Goal: Complete application form

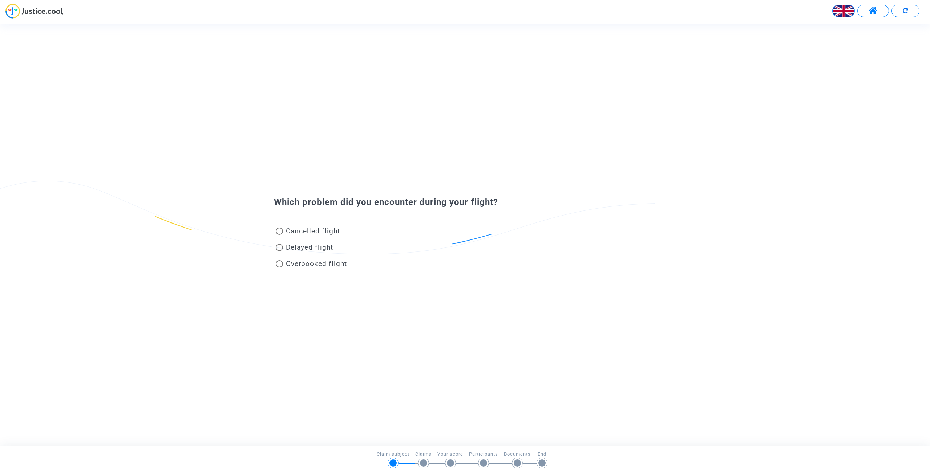
click at [848, 7] on img at bounding box center [844, 11] width 22 height 22
click at [830, 29] on div "Français" at bounding box center [825, 29] width 57 height 17
click at [278, 245] on span at bounding box center [279, 247] width 7 height 7
click at [279, 251] on input "Vol retardé" at bounding box center [279, 251] width 0 height 0
radio input "true"
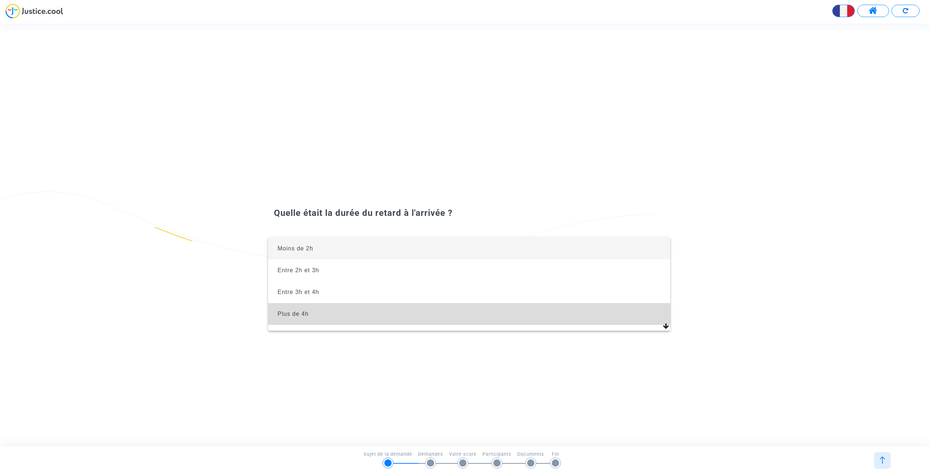
click at [315, 314] on span "Plus de 4h" at bounding box center [469, 314] width 391 height 22
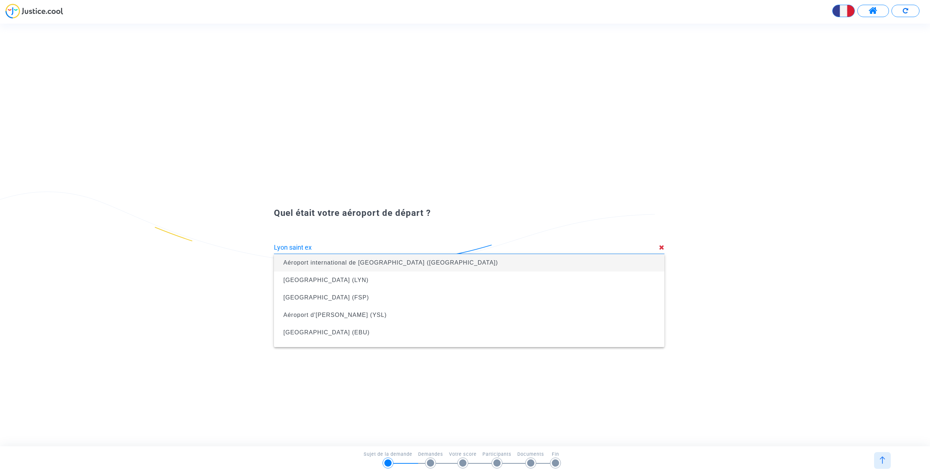
click at [371, 261] on span "Aéroport international de [GEOGRAPHIC_DATA] ([GEOGRAPHIC_DATA])" at bounding box center [390, 262] width 215 height 6
type input "Aéroport international de [GEOGRAPHIC_DATA] ([GEOGRAPHIC_DATA])"
click at [352, 259] on span "Aéroport de Boukhalef (TNG)" at bounding box center [469, 263] width 379 height 20
type input "Aéroport de Boukhalef (TNG)"
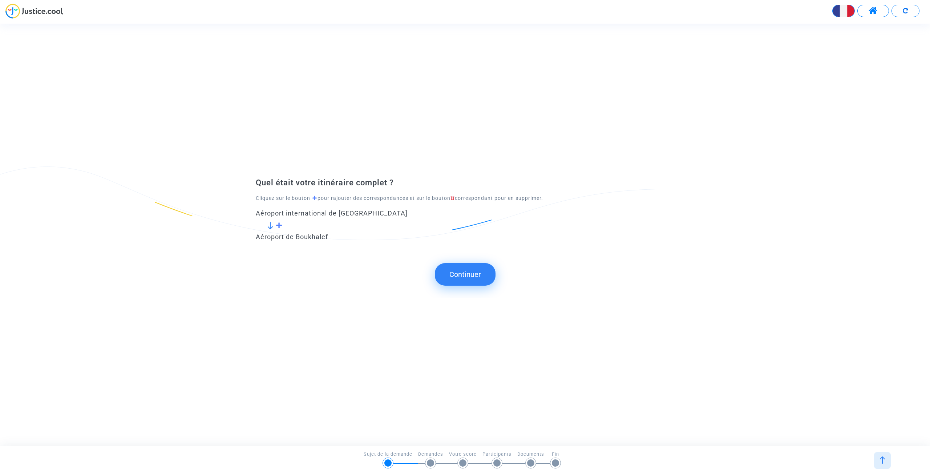
click at [463, 269] on button "Continuer" at bounding box center [465, 274] width 61 height 23
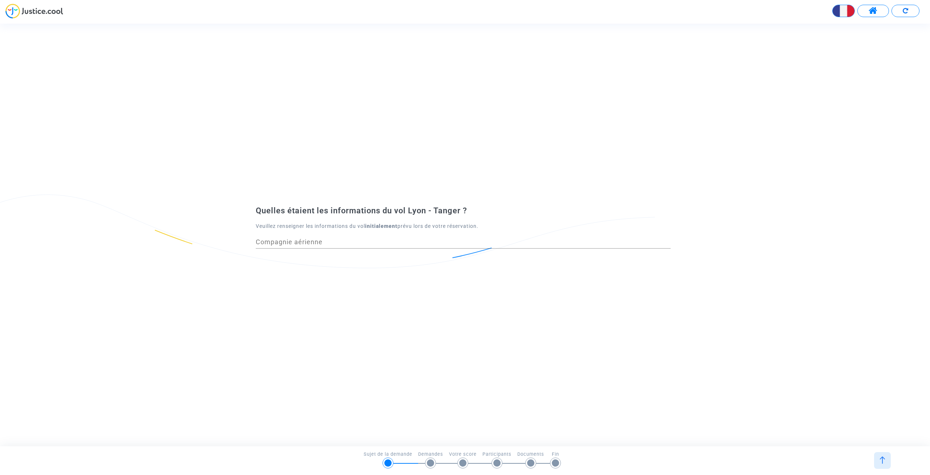
click at [388, 238] on div "Compagnie aérienne" at bounding box center [463, 239] width 415 height 19
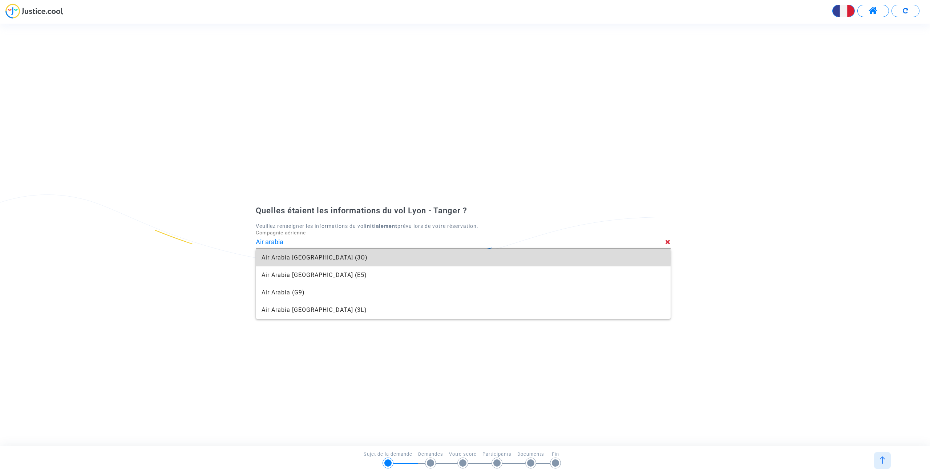
click at [346, 258] on span "Air Arabia Maroc (3O)" at bounding box center [463, 257] width 403 height 17
type input "Air Arabia [GEOGRAPHIC_DATA]"
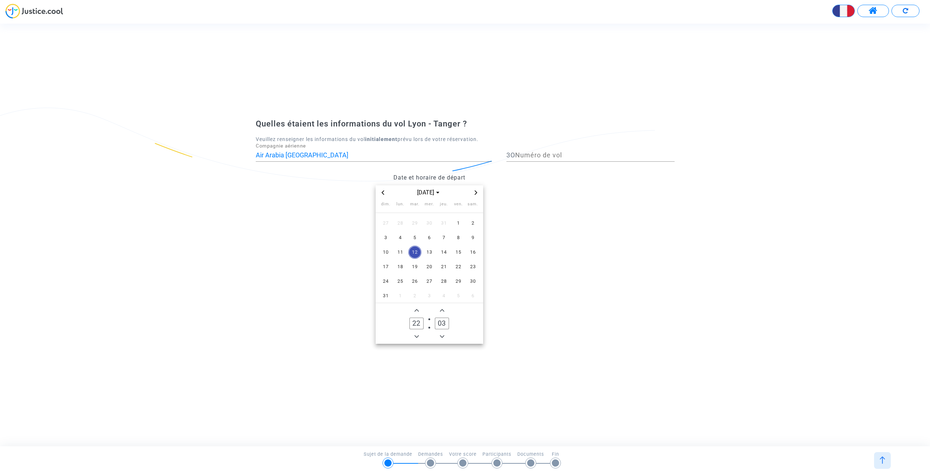
click at [546, 152] on input "Numéro de vol" at bounding box center [595, 155] width 160 height 7
type input "346"
click at [385, 189] on span "Previous month" at bounding box center [383, 192] width 9 height 9
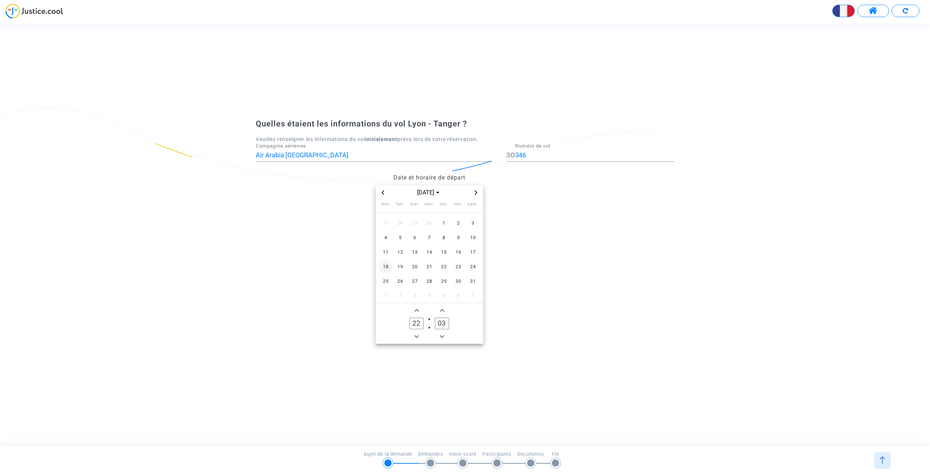
click at [390, 266] on span "18" at bounding box center [385, 266] width 13 height 13
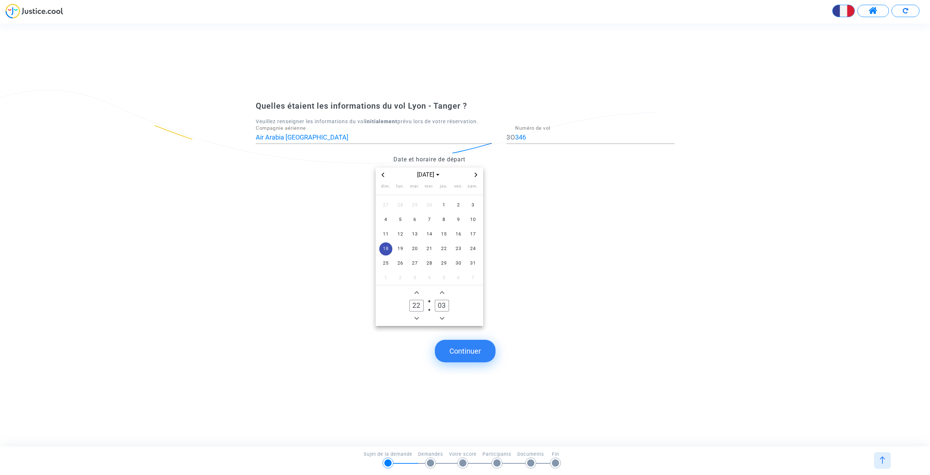
click at [442, 291] on icon "Add a minute" at bounding box center [442, 292] width 4 height 4
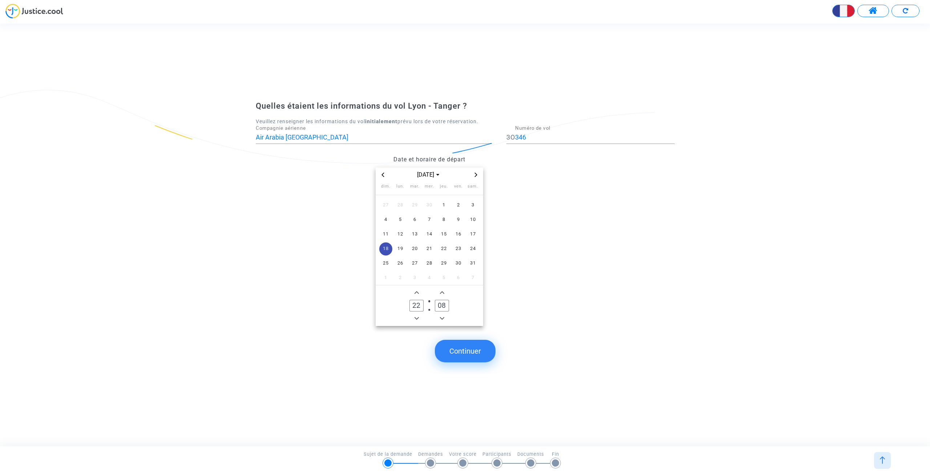
click at [442, 291] on icon "Add a minute" at bounding box center [442, 292] width 4 height 4
click at [443, 291] on icon "Add a minute" at bounding box center [442, 292] width 4 height 4
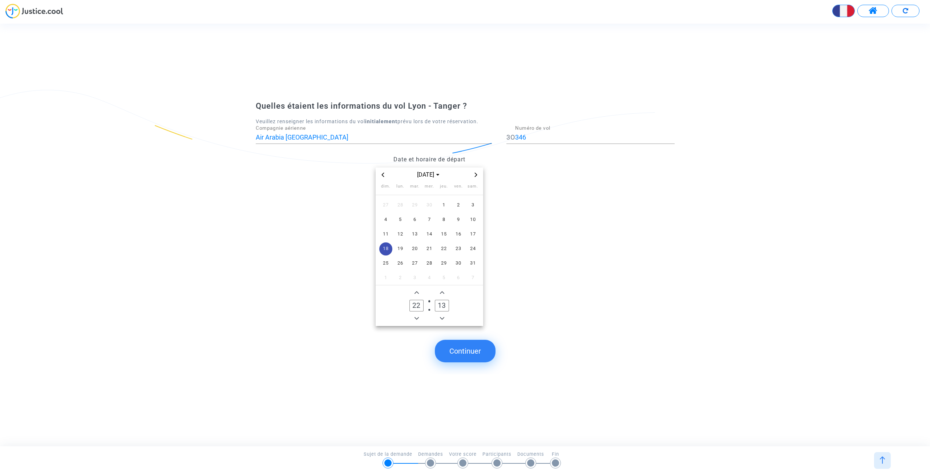
click at [443, 291] on icon "Add a minute" at bounding box center [442, 292] width 4 height 4
click at [442, 291] on icon "Add a minute" at bounding box center [442, 292] width 4 height 4
type input "15"
click at [506, 293] on datetime "mai 2025 dim. lun. mar. mer. jeu. ven. sam. 27 28 29 30 1 2 3 4 5 6 7 8 9 10 11…" at bounding box center [429, 247] width 347 height 158
click at [461, 318] on owl-date-time-timer "22 Hour 15 Minute" at bounding box center [430, 305] width 108 height 41
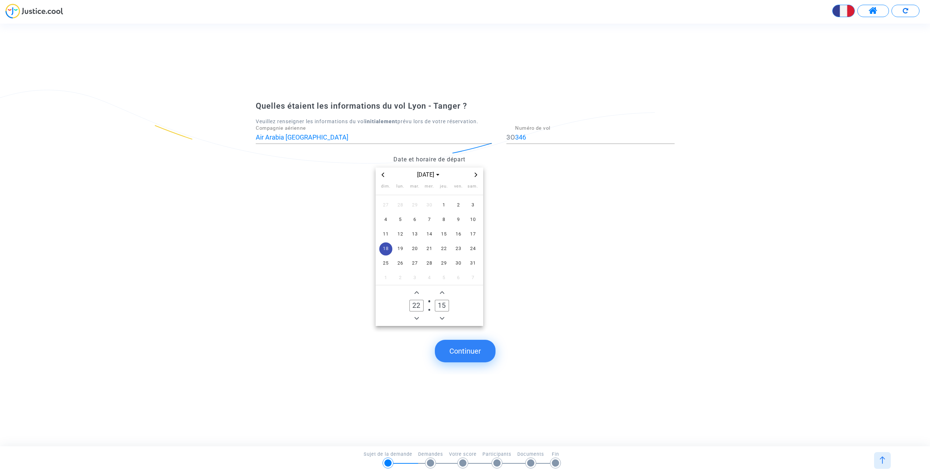
click at [457, 354] on button "Continuer" at bounding box center [465, 351] width 61 height 23
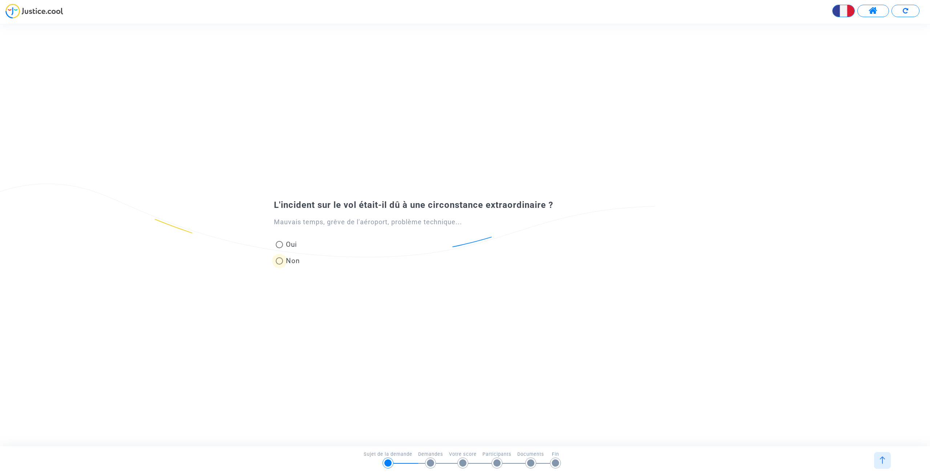
click at [290, 264] on span "Non" at bounding box center [291, 261] width 17 height 10
click at [279, 265] on input "Non" at bounding box center [279, 265] width 0 height 0
radio input "true"
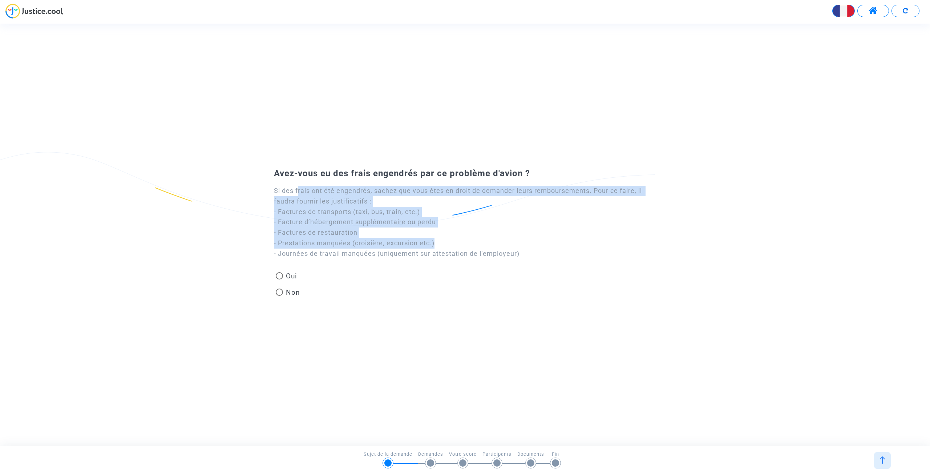
drag, startPoint x: 299, startPoint y: 193, endPoint x: 437, endPoint y: 242, distance: 146.8
click at [437, 242] on div "Si des frais ont été engendrés, sachez que vous êtes en droit de demander leurs…" at bounding box center [469, 222] width 391 height 73
click at [295, 294] on span "Non" at bounding box center [291, 292] width 17 height 10
click at [279, 296] on input "Non" at bounding box center [279, 296] width 0 height 0
radio input "true"
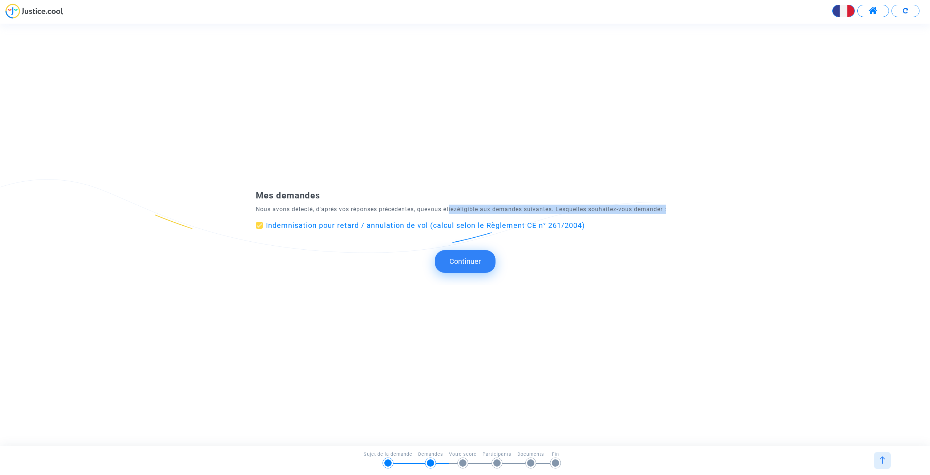
drag, startPoint x: 453, startPoint y: 210, endPoint x: 677, endPoint y: 207, distance: 223.8
click at [677, 207] on div "Mes demandes Nous avons détecté, d'après vos réponses précédentes, que vous éti…" at bounding box center [465, 216] width 930 height 53
click at [475, 263] on button "Continuer" at bounding box center [465, 261] width 61 height 23
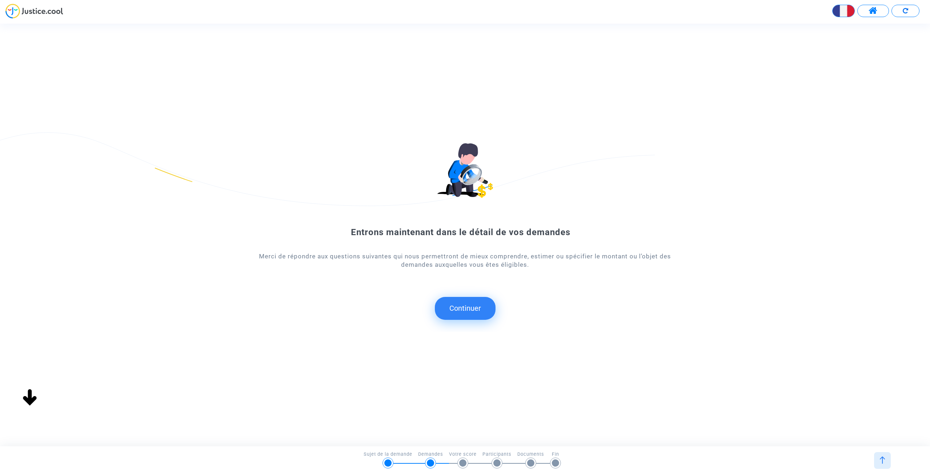
click at [481, 308] on button "Continuer" at bounding box center [465, 308] width 61 height 23
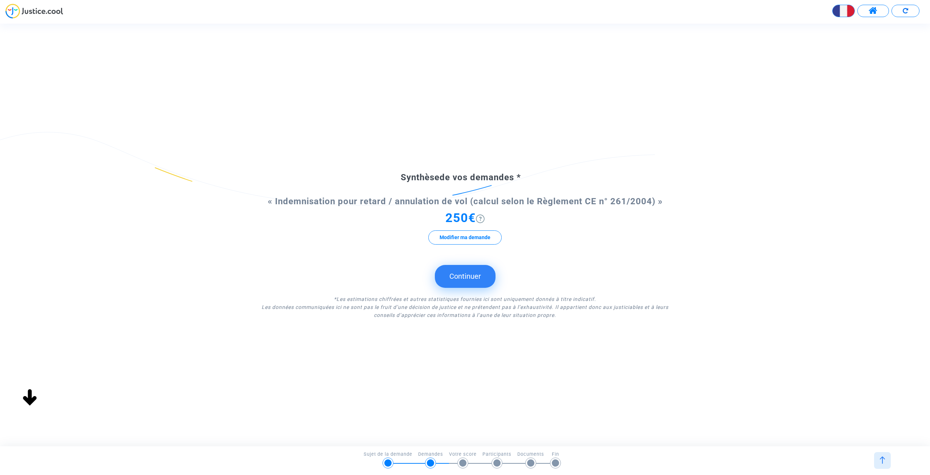
click at [476, 280] on button "Continuer" at bounding box center [465, 276] width 61 height 23
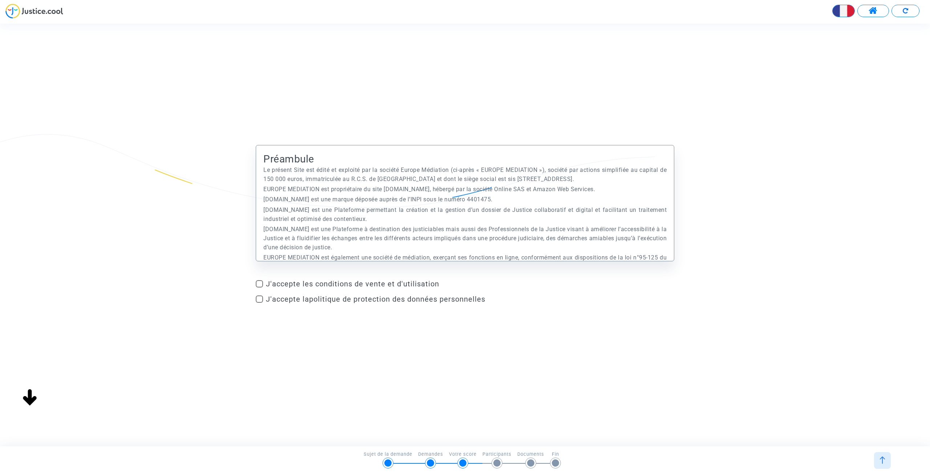
click at [290, 284] on span "J'accepte les conditions de vente et d'utilisation" at bounding box center [470, 283] width 408 height 9
click at [259, 287] on input "J'accepte les conditions de vente et d'utilisation" at bounding box center [259, 287] width 0 height 0
checkbox input "true"
click at [392, 300] on link "politique de protection des données personnelles" at bounding box center [397, 299] width 176 height 9
click at [258, 301] on span at bounding box center [259, 298] width 7 height 7
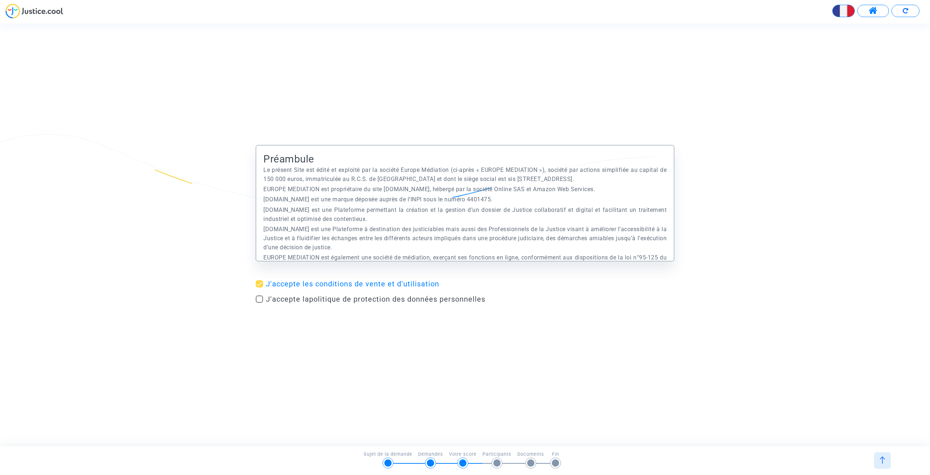
click at [259, 303] on input "J'accepte la politique de protection des données personnelles" at bounding box center [259, 303] width 0 height 0
checkbox input "true"
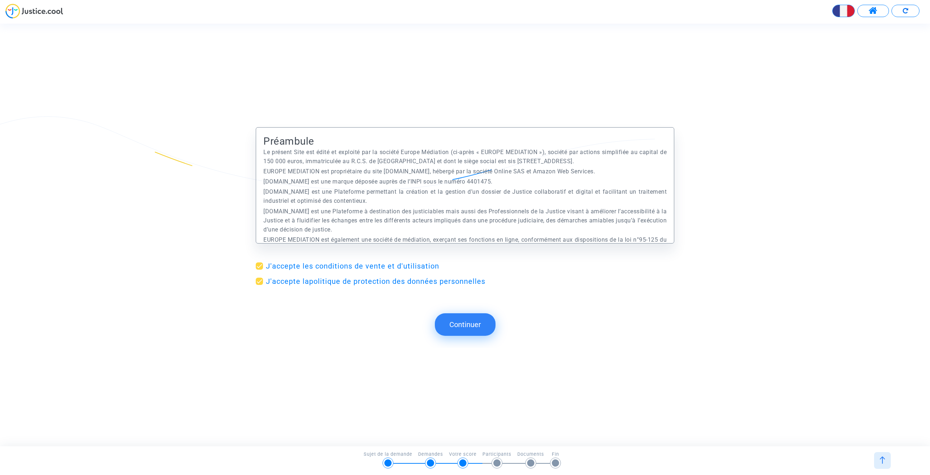
click at [468, 323] on button "Continuer" at bounding box center [465, 324] width 61 height 23
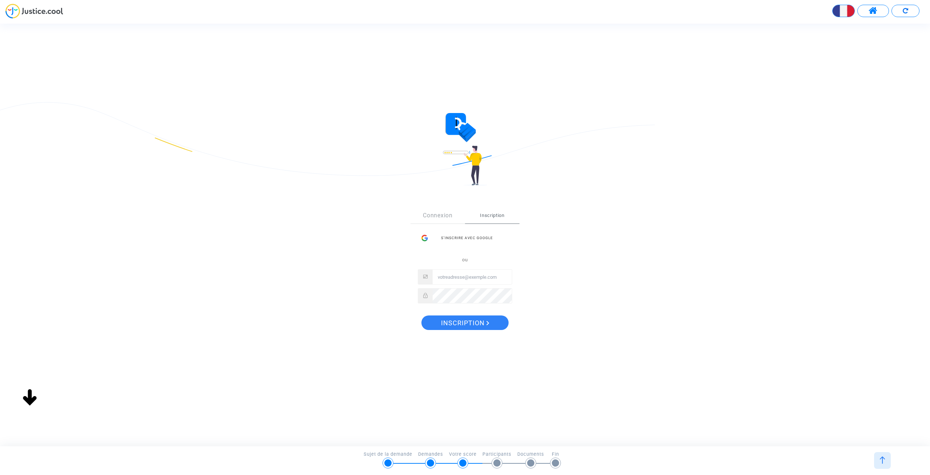
click at [466, 273] on input "Email" at bounding box center [472, 277] width 79 height 15
type input "a.aloulen@hotmail.fr"
click at [477, 325] on span "Inscription" at bounding box center [465, 322] width 48 height 15
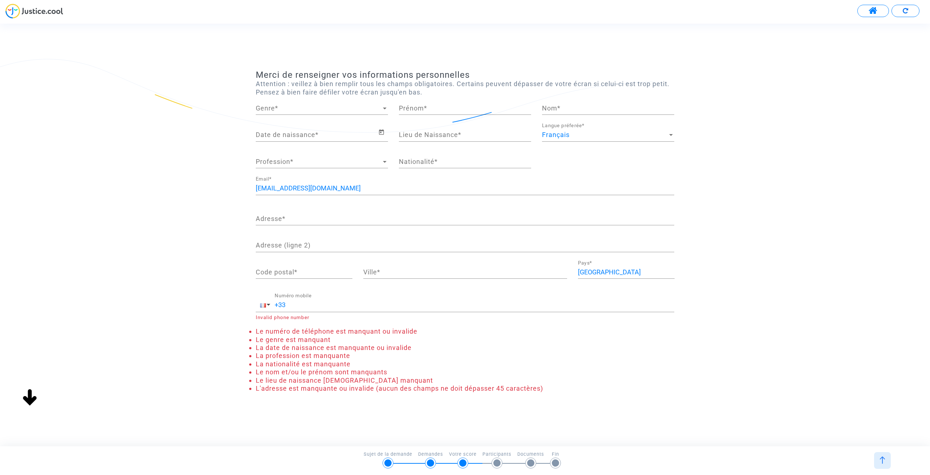
click at [308, 103] on div "Genre Genre *" at bounding box center [322, 105] width 132 height 19
click at [304, 122] on span "Monsieur" at bounding box center [322, 126] width 132 height 20
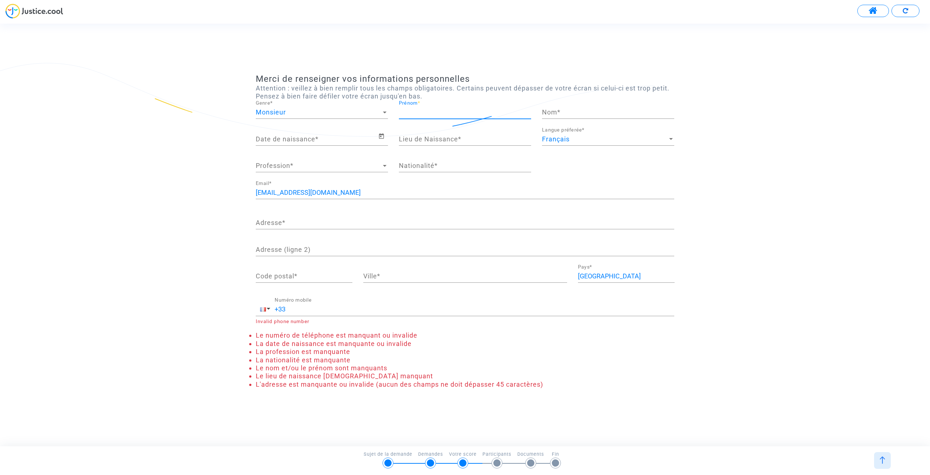
click at [438, 111] on input "Prénom *" at bounding box center [465, 112] width 132 height 7
type input "Taib"
click at [573, 114] on input "Nom *" at bounding box center [608, 112] width 132 height 7
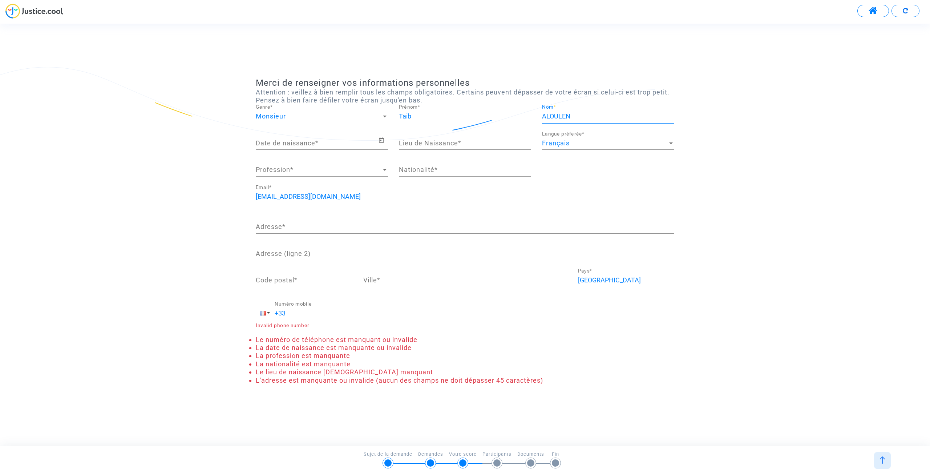
type input "ALOULEN"
click at [362, 144] on input "Date de naissance *" at bounding box center [317, 143] width 122 height 7
click at [360, 141] on input "Date de naissance *" at bounding box center [317, 143] width 122 height 7
click at [381, 144] on icon "Open calendar" at bounding box center [381, 140] width 7 height 9
click at [284, 161] on span "AOÛT 2025" at bounding box center [273, 164] width 20 height 6
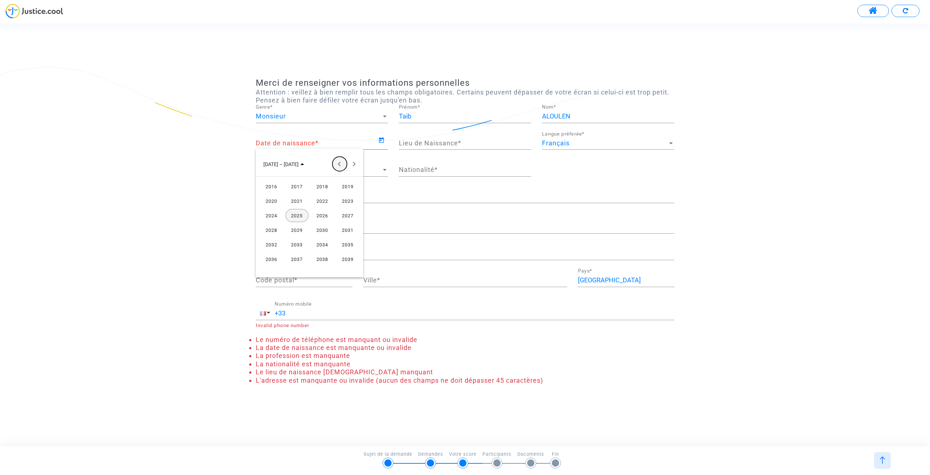
click at [340, 165] on button "Previous 24 years" at bounding box center [339, 164] width 15 height 15
click at [335, 167] on button "Previous 24 years" at bounding box center [339, 164] width 15 height 15
click at [293, 217] on div "1953" at bounding box center [297, 215] width 23 height 13
click at [279, 215] on div "MAI" at bounding box center [271, 215] width 23 height 13
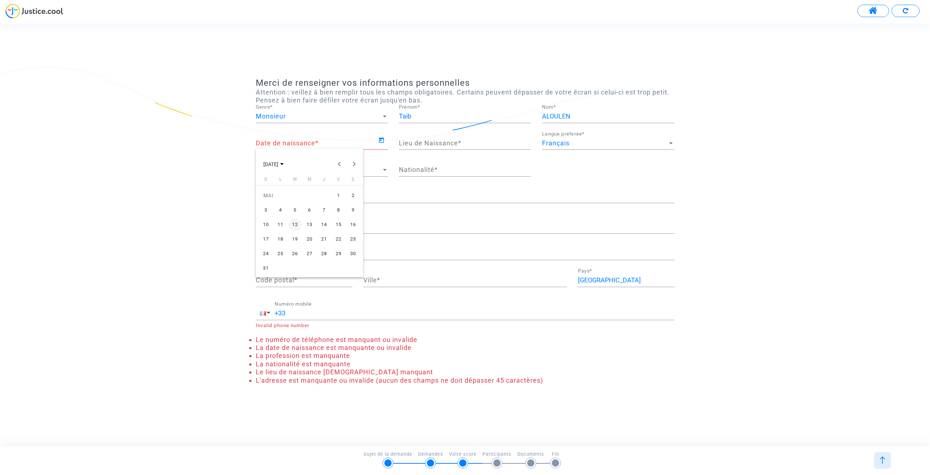
click at [326, 234] on div "21" at bounding box center [324, 239] width 13 height 13
type input "21/05/1953"
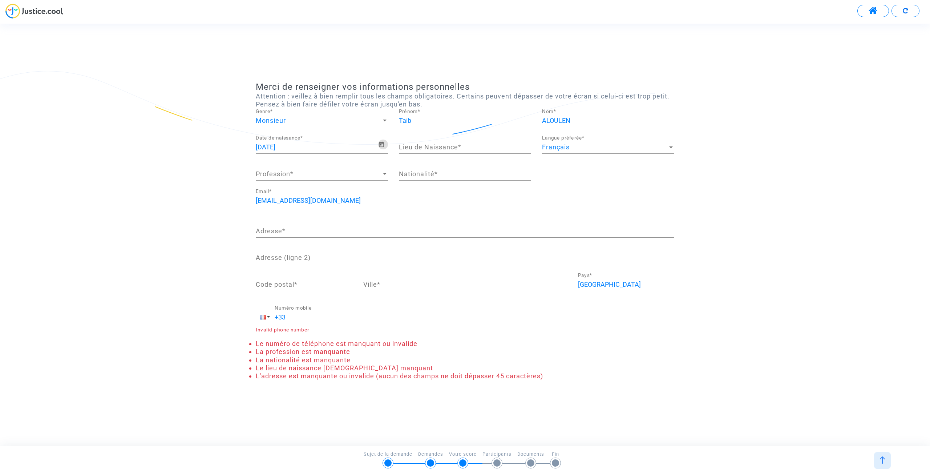
click at [434, 149] on input "Lieu de Naissance *" at bounding box center [465, 147] width 132 height 7
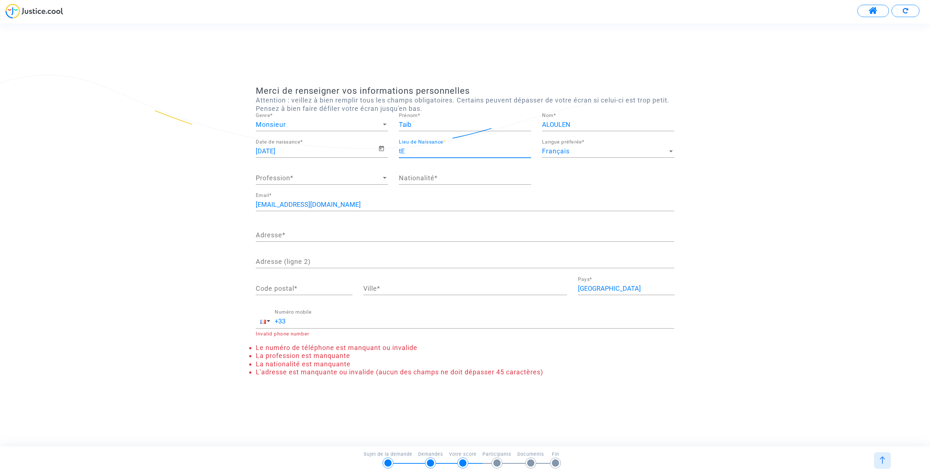
type input "t"
type input "TETOUAN"
click at [296, 177] on span "Profession" at bounding box center [319, 177] width 126 height 7
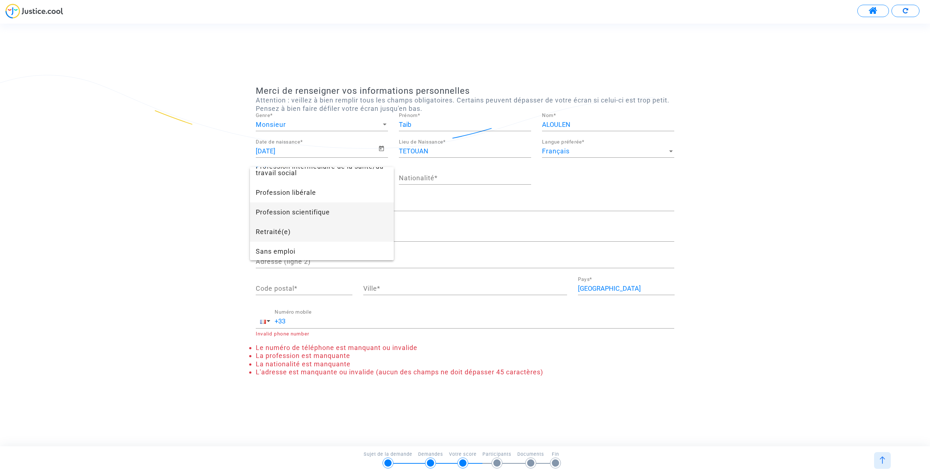
scroll to position [594, 0]
click at [301, 216] on span "Retraité(e)" at bounding box center [322, 218] width 132 height 20
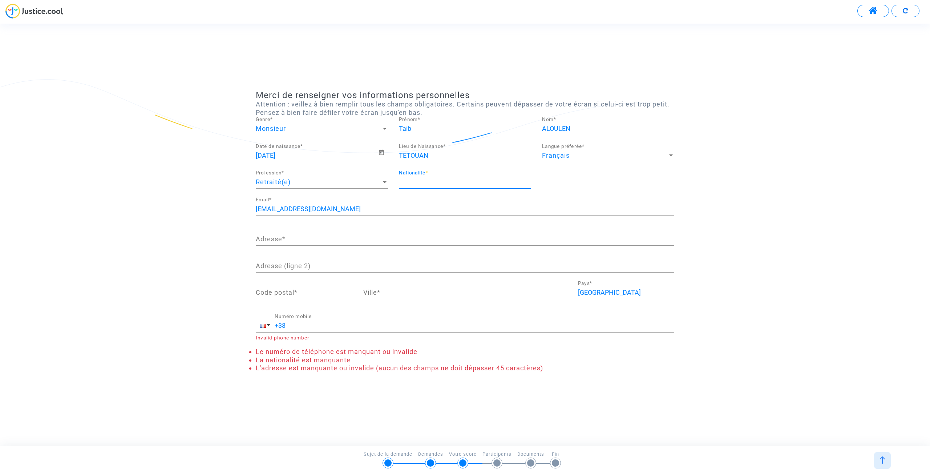
click at [415, 181] on input "Nationalité *" at bounding box center [465, 181] width 132 height 7
click at [425, 202] on span "française" at bounding box center [465, 197] width 121 height 20
type input "française"
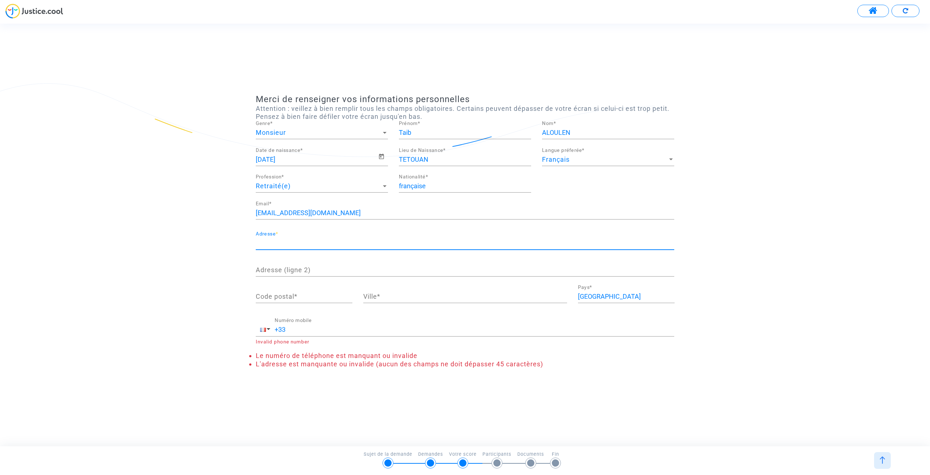
click at [312, 243] on input "Adresse *" at bounding box center [465, 242] width 419 height 7
type input "12 RUE DES MYOSOTIS"
click at [291, 294] on input "Code postal *" at bounding box center [304, 296] width 97 height 7
type input "69200"
click at [421, 297] on input "Ville *" at bounding box center [465, 296] width 204 height 7
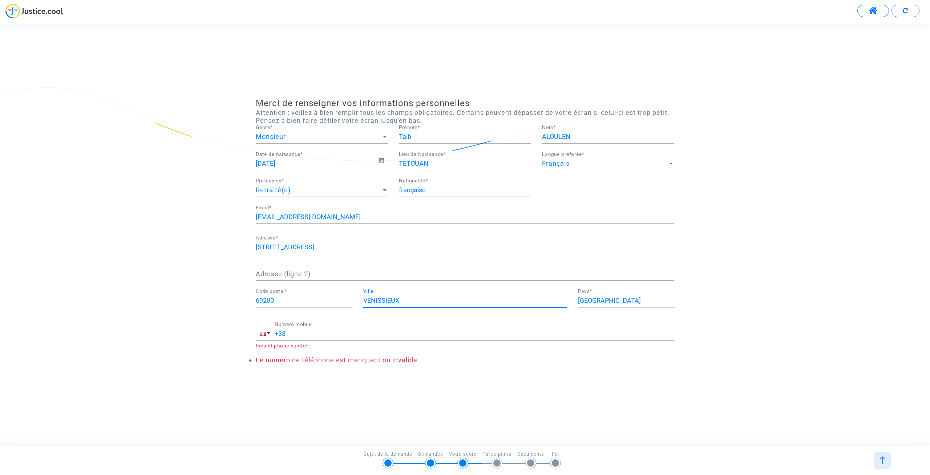
type input "VENISSIEUX"
click at [343, 331] on input "+33" at bounding box center [475, 333] width 400 height 7
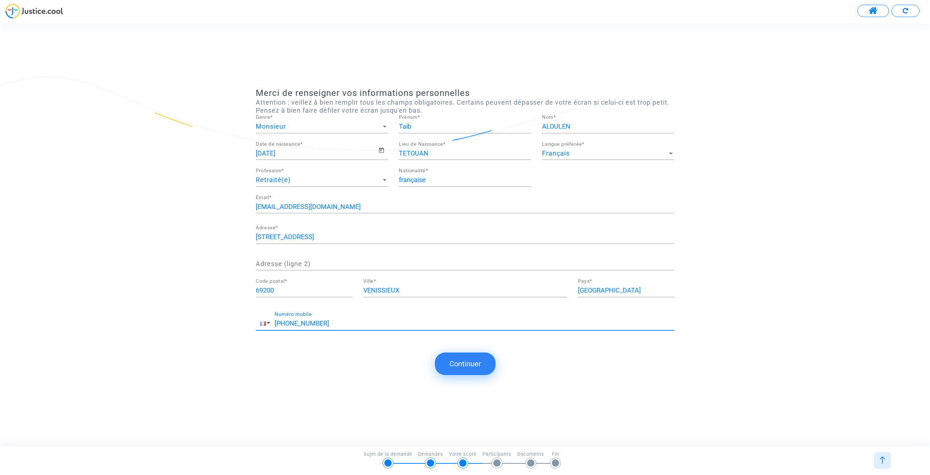
type input "+33 688529449"
click at [469, 367] on button "Continuer" at bounding box center [465, 363] width 61 height 23
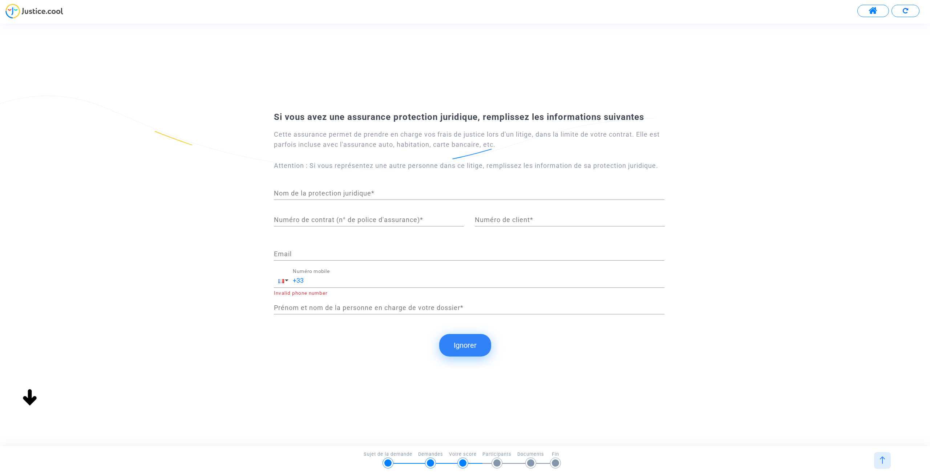
click at [344, 191] on input "Nom de la protection juridique *" at bounding box center [469, 193] width 391 height 7
click at [464, 344] on button "Ignorer" at bounding box center [465, 345] width 52 height 23
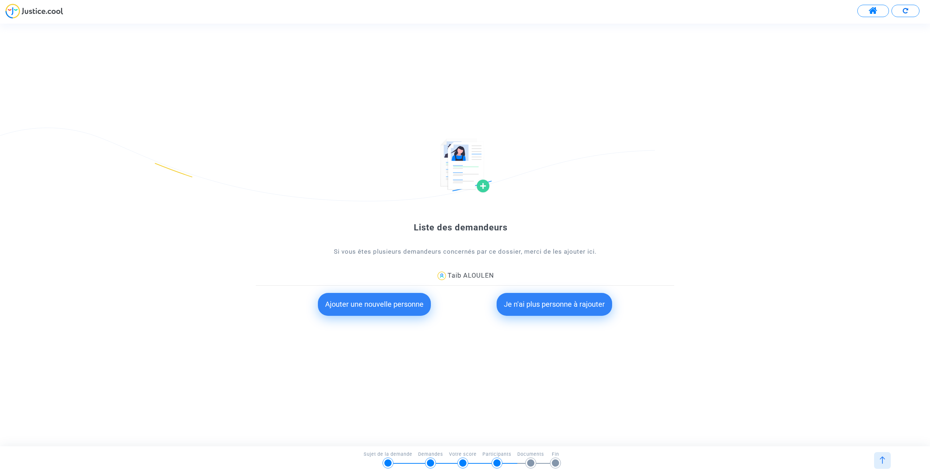
click at [391, 298] on button "Ajouter une nouvelle personne" at bounding box center [374, 304] width 113 height 23
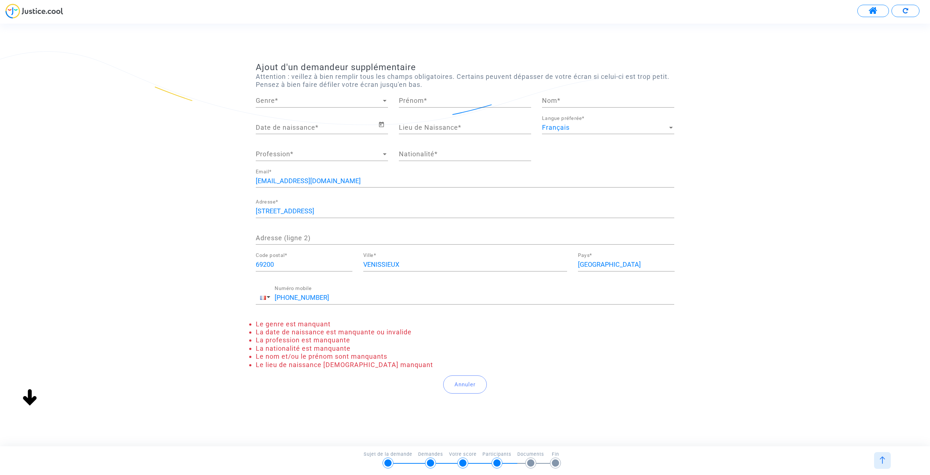
click at [286, 100] on span "Genre" at bounding box center [319, 100] width 126 height 7
click at [283, 118] on span "Monsieur" at bounding box center [322, 119] width 132 height 20
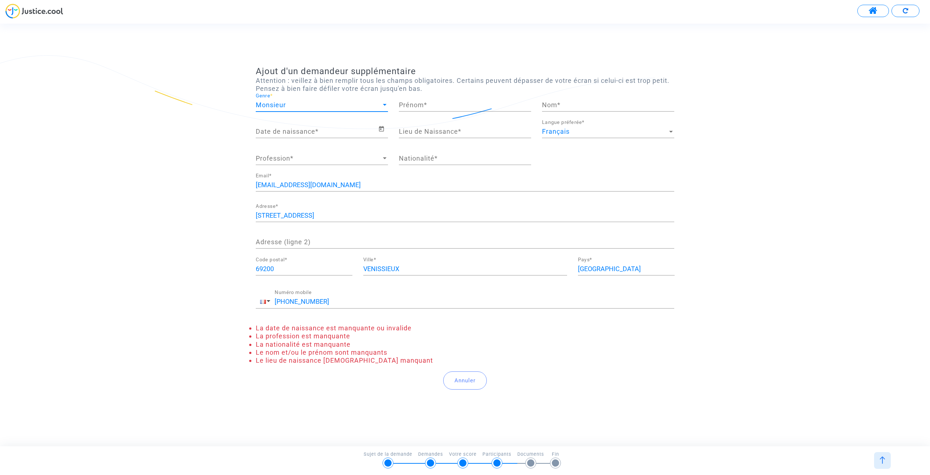
click at [424, 106] on input "Prénom *" at bounding box center [465, 104] width 132 height 7
click at [356, 105] on div "Monsieur" at bounding box center [319, 104] width 126 height 7
click at [342, 87] on span "Madame" at bounding box center [322, 84] width 132 height 20
click at [411, 102] on input "Prénom *" at bounding box center [465, 104] width 132 height 7
type input "HAFIDA"
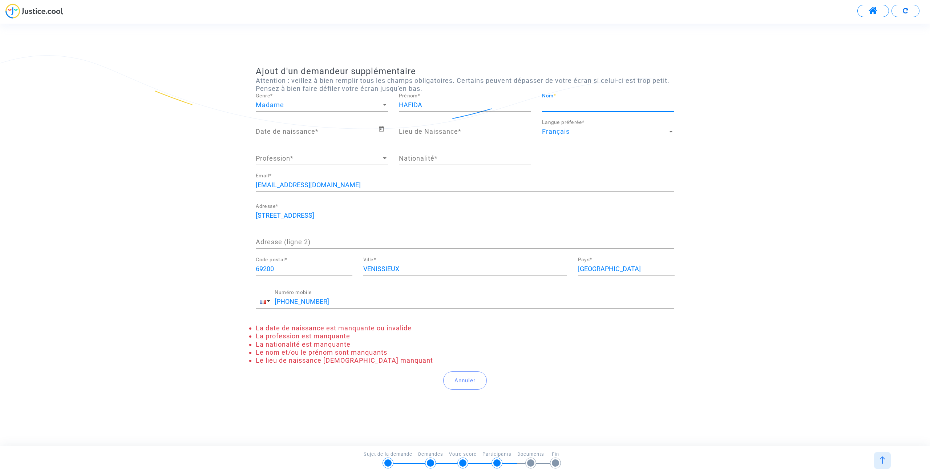
click at [564, 104] on input "Nom *" at bounding box center [608, 104] width 132 height 7
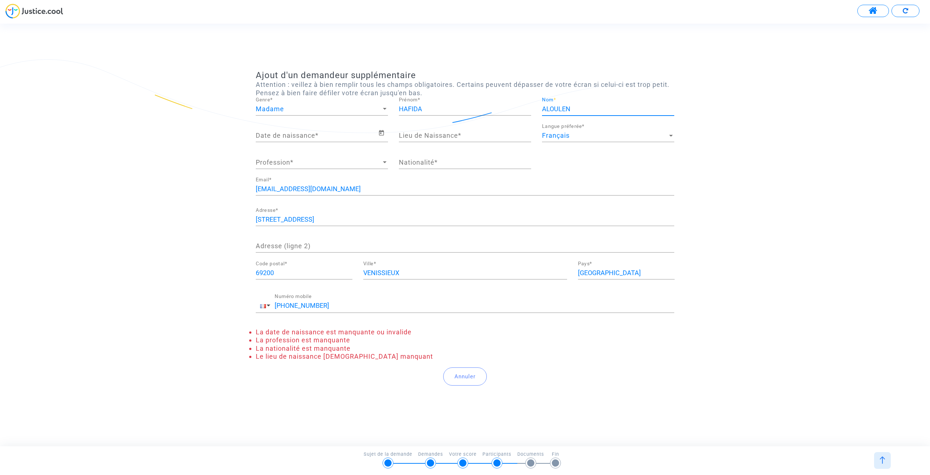
type input "ALOULEN"
click at [274, 138] on input "Date de naissance *" at bounding box center [317, 135] width 122 height 7
click at [382, 132] on icon "Open calendar" at bounding box center [381, 132] width 5 height 5
click at [276, 160] on button "AOÛT 2025" at bounding box center [274, 156] width 32 height 15
click at [293, 157] on span "2016 – 2039" at bounding box center [283, 156] width 41 height 6
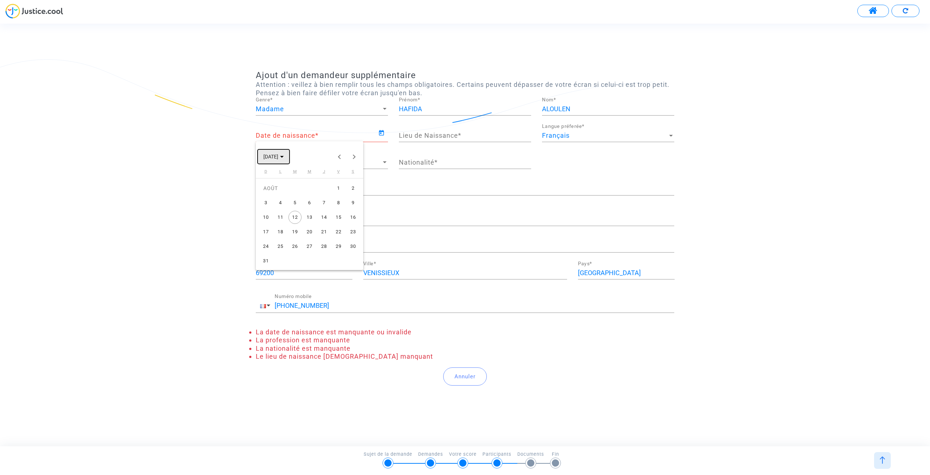
click at [278, 157] on span "AOÛT 2025" at bounding box center [270, 157] width 15 height 6
click at [339, 158] on button "Previous 24 years" at bounding box center [339, 156] width 15 height 15
click at [348, 217] on div "1959" at bounding box center [347, 222] width 23 height 13
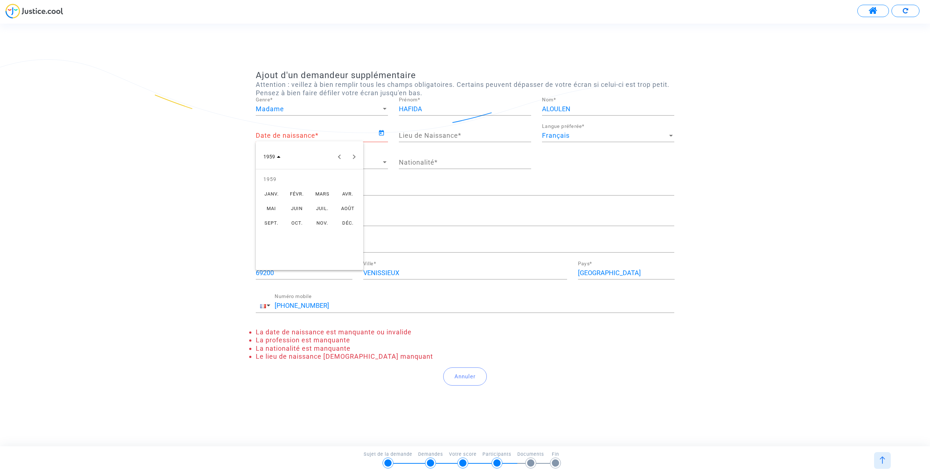
click at [324, 191] on div "MARS" at bounding box center [322, 193] width 23 height 13
click at [323, 221] on div "12" at bounding box center [324, 217] width 13 height 13
type input "12/03/1959"
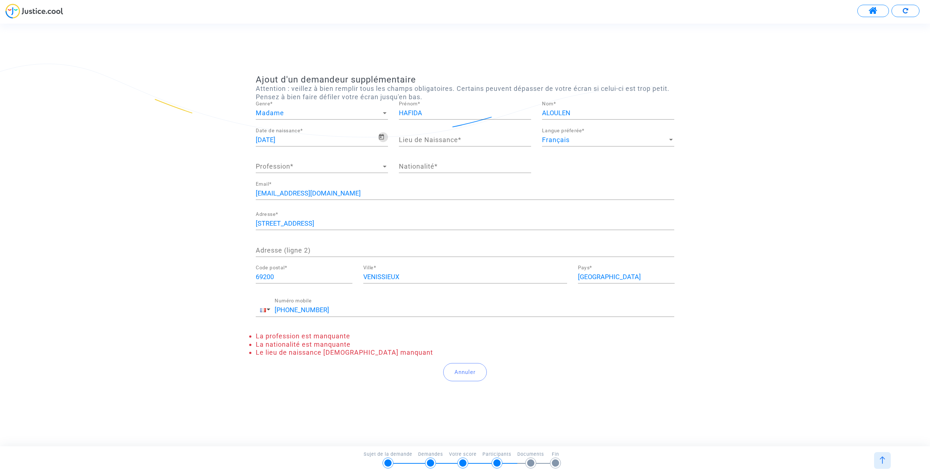
click at [440, 144] on div "Lieu de Naissance *" at bounding box center [465, 137] width 132 height 19
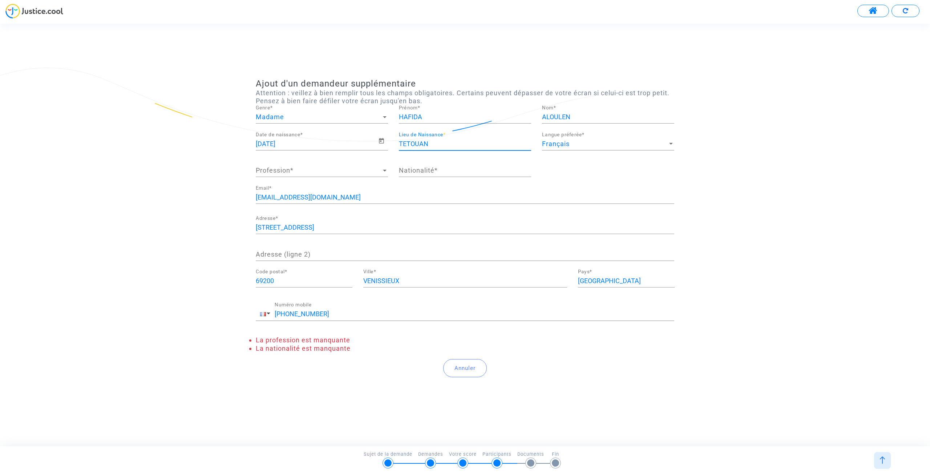
type input "TETOUAN"
click at [349, 175] on div "Profession Profession *" at bounding box center [322, 167] width 132 height 19
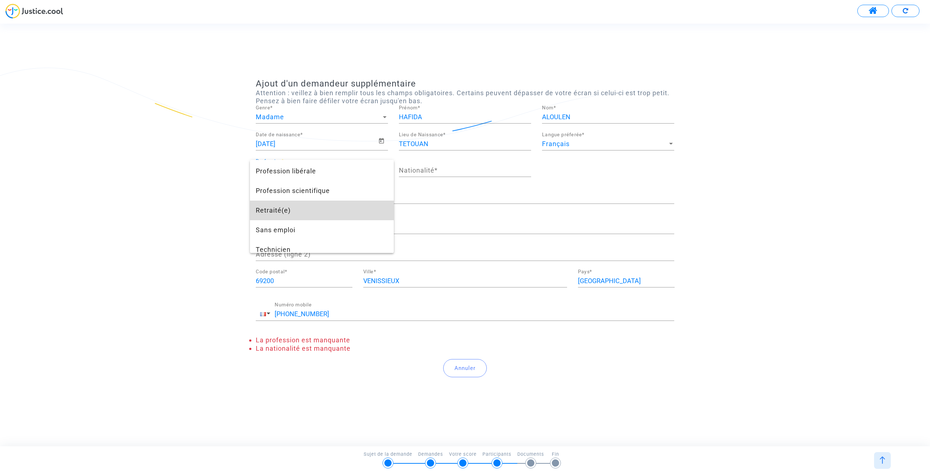
click at [330, 201] on span "Retraité(e)" at bounding box center [322, 211] width 132 height 20
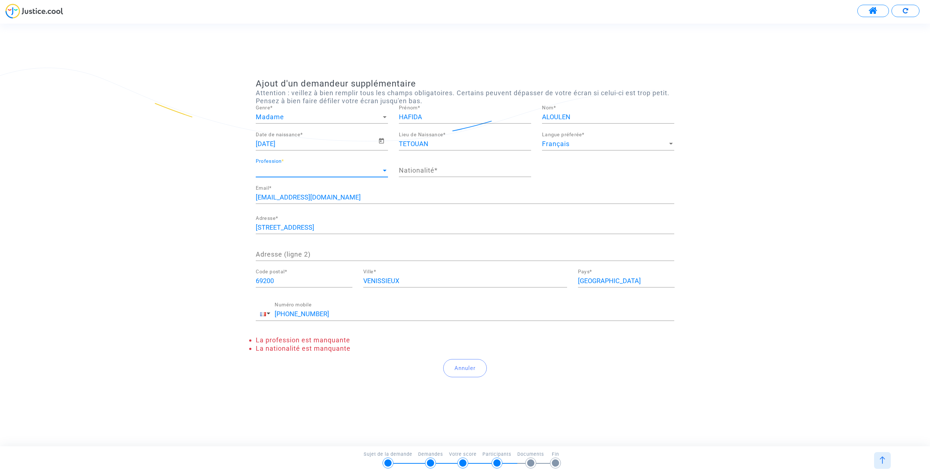
scroll to position [569, 0]
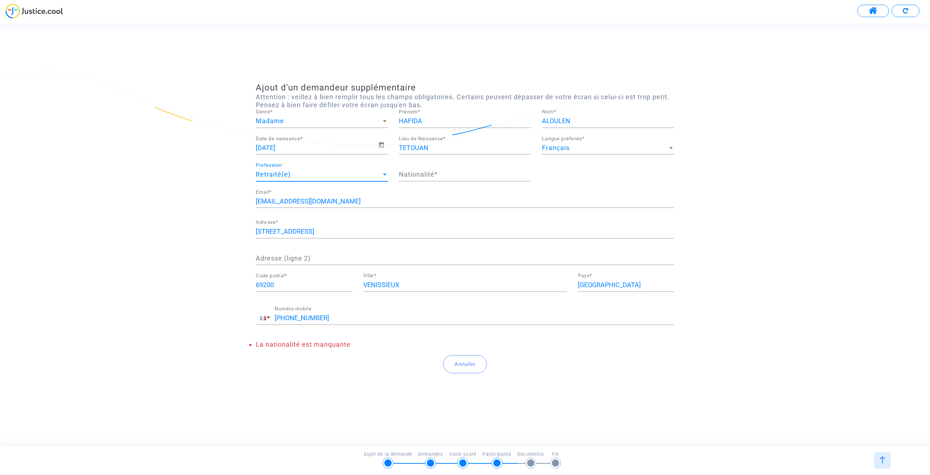
click at [459, 171] on input "Nationalité *" at bounding box center [465, 174] width 132 height 7
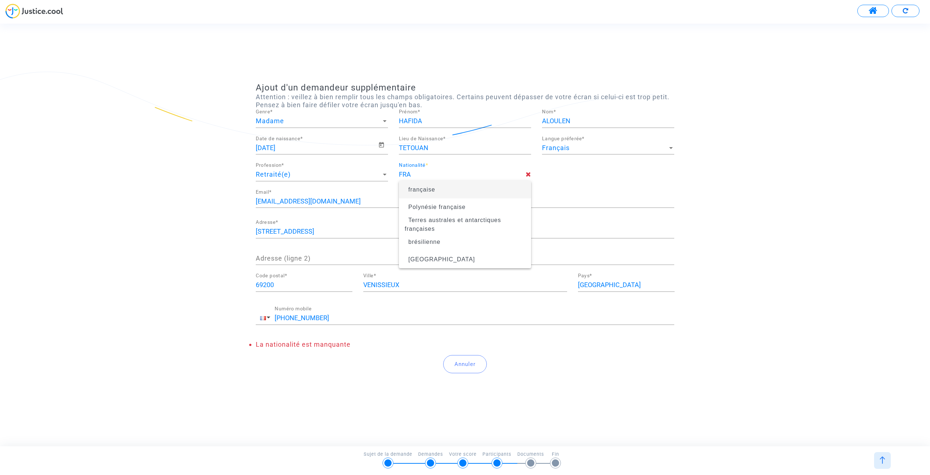
click at [447, 189] on span "française" at bounding box center [465, 189] width 121 height 20
type input "française"
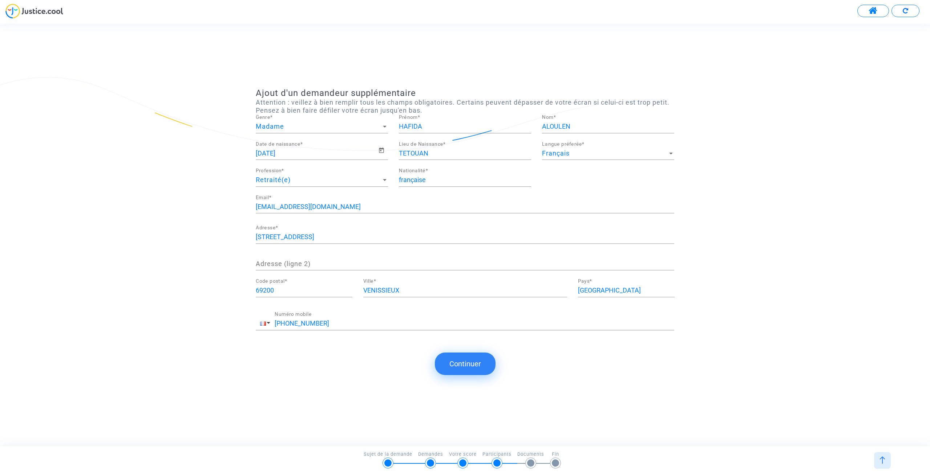
click at [477, 368] on button "Continuer" at bounding box center [465, 363] width 61 height 23
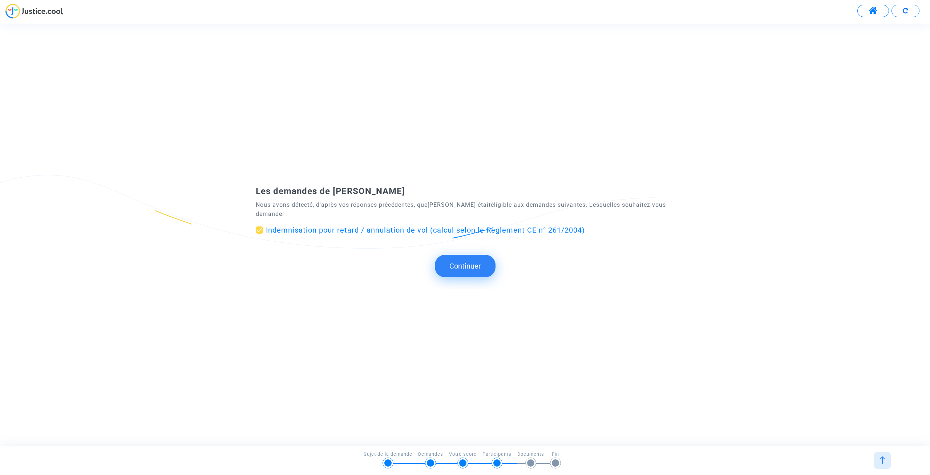
click at [477, 273] on button "Continuer" at bounding box center [465, 266] width 61 height 23
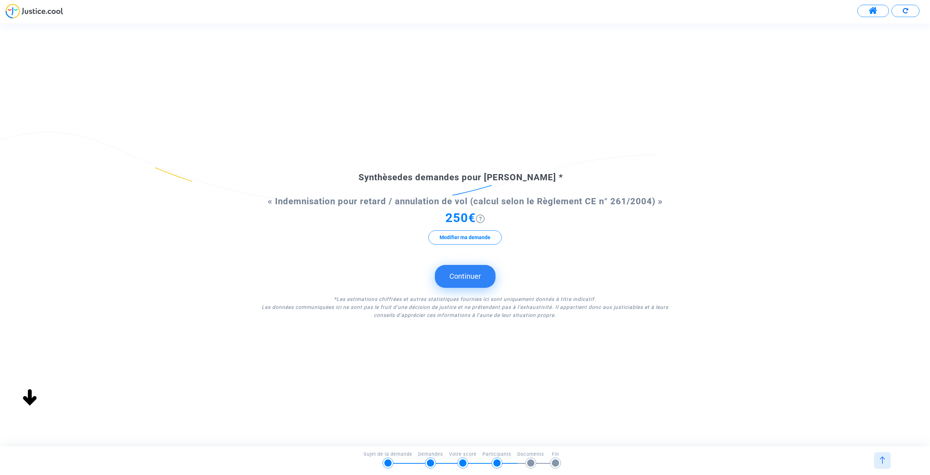
click at [484, 271] on button "Continuer" at bounding box center [465, 276] width 61 height 23
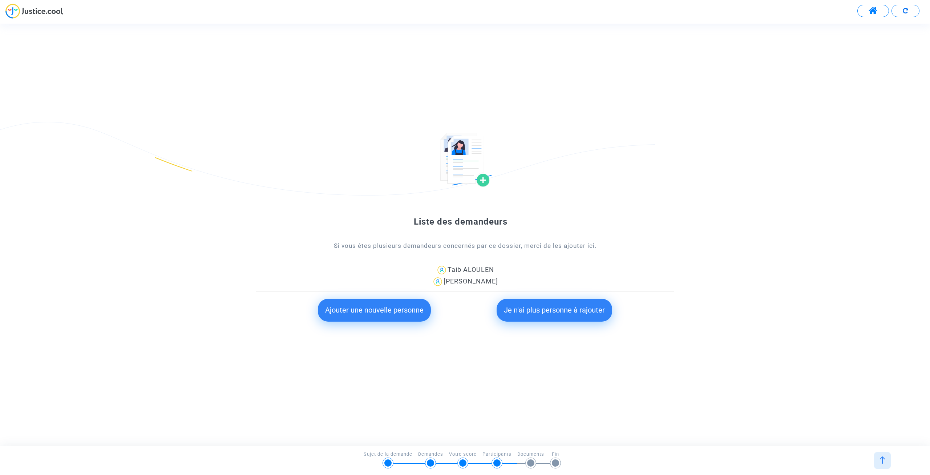
drag, startPoint x: 594, startPoint y: 321, endPoint x: 592, endPoint y: 311, distance: 10.5
click at [592, 312] on button "Je n'ai plus personne à rajouter" at bounding box center [555, 310] width 116 height 23
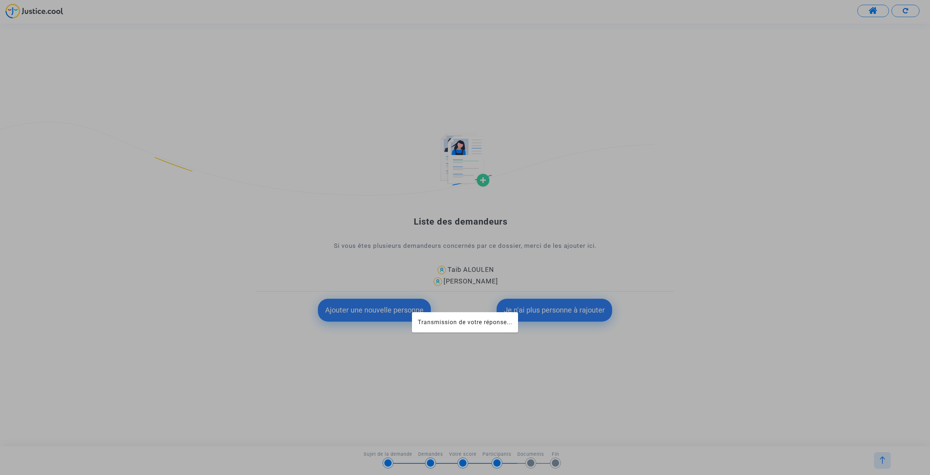
click at [590, 314] on div at bounding box center [465, 237] width 930 height 475
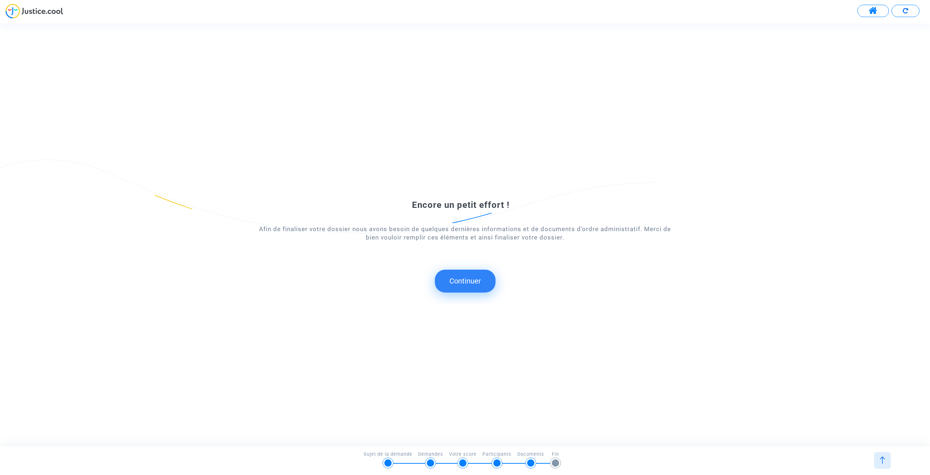
click at [468, 280] on button "Continuer" at bounding box center [465, 281] width 61 height 23
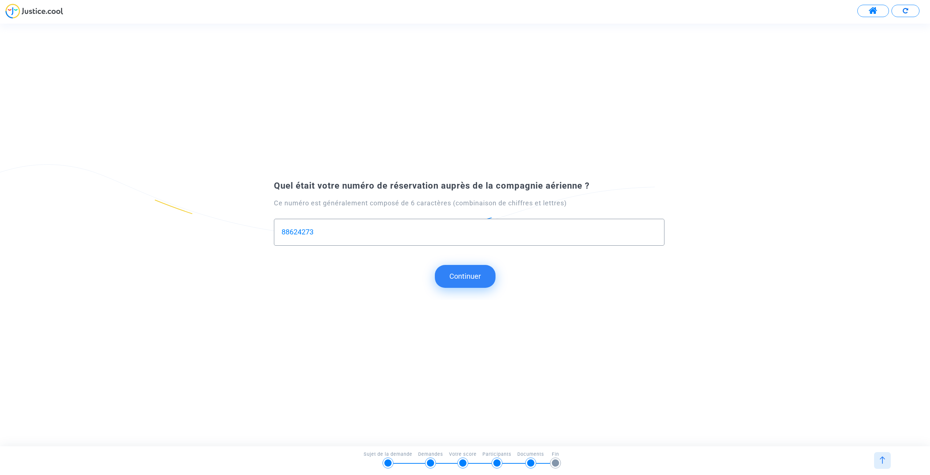
type input "88624273"
click at [461, 278] on button "Continuer" at bounding box center [465, 276] width 61 height 23
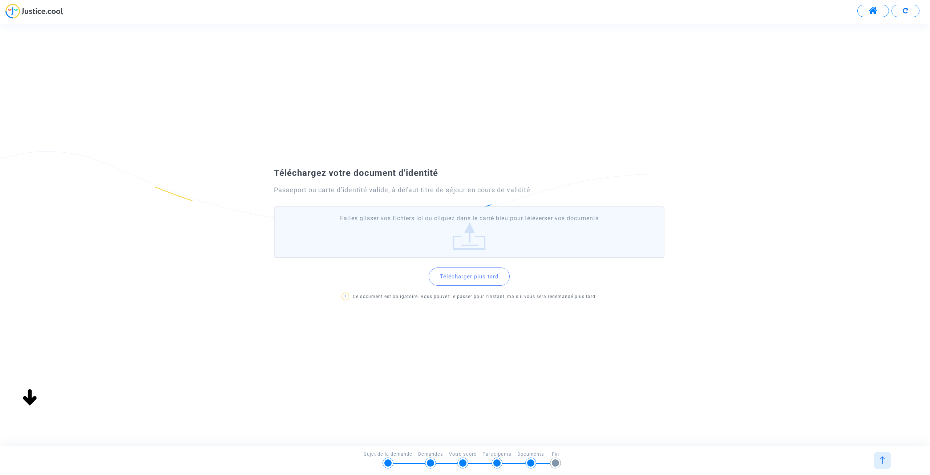
click at [466, 280] on button "Télécharger plus tard" at bounding box center [469, 276] width 81 height 18
click at [470, 234] on label "Faites glisser vos fichiers ici ou cliquez dans le carré bleu pour téléverser v…" at bounding box center [469, 232] width 391 height 52
click at [0, 0] on input "Faites glisser vos fichiers ici ou cliquez dans le carré bleu pour téléverser v…" at bounding box center [0, 0] width 0 height 0
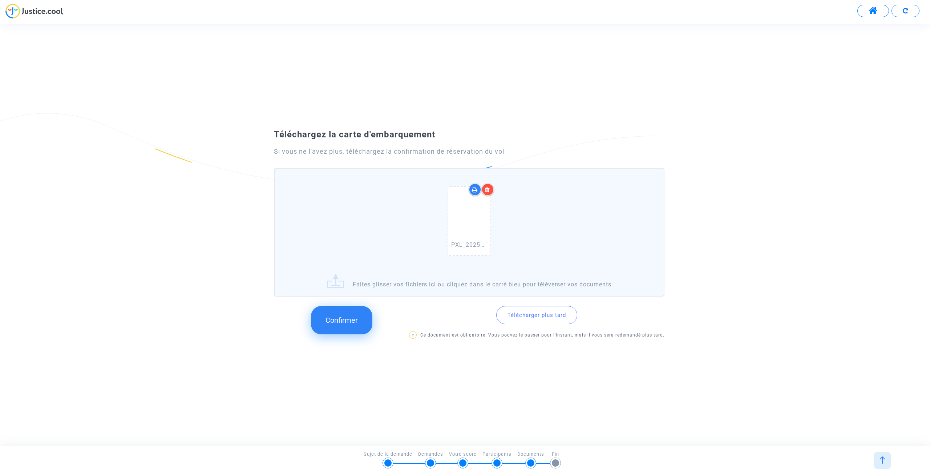
click at [335, 328] on button "Confirmer" at bounding box center [341, 320] width 61 height 28
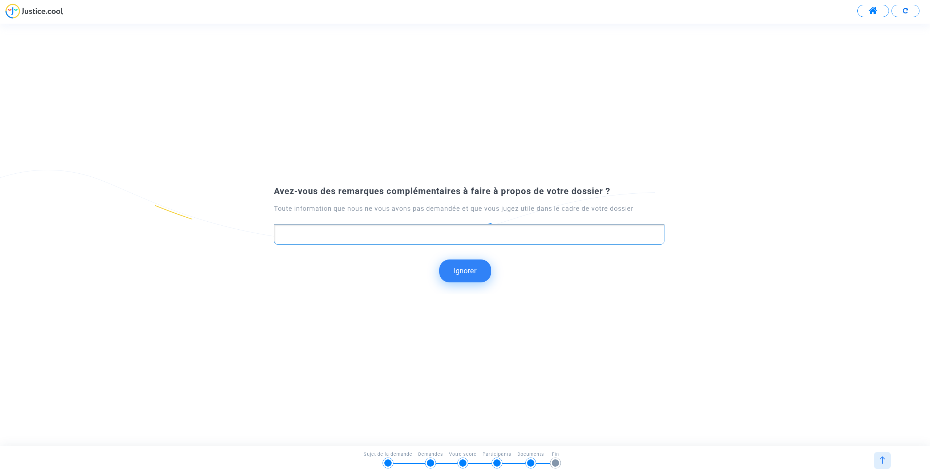
click at [367, 230] on p "Rich Text Editor, main" at bounding box center [469, 234] width 383 height 9
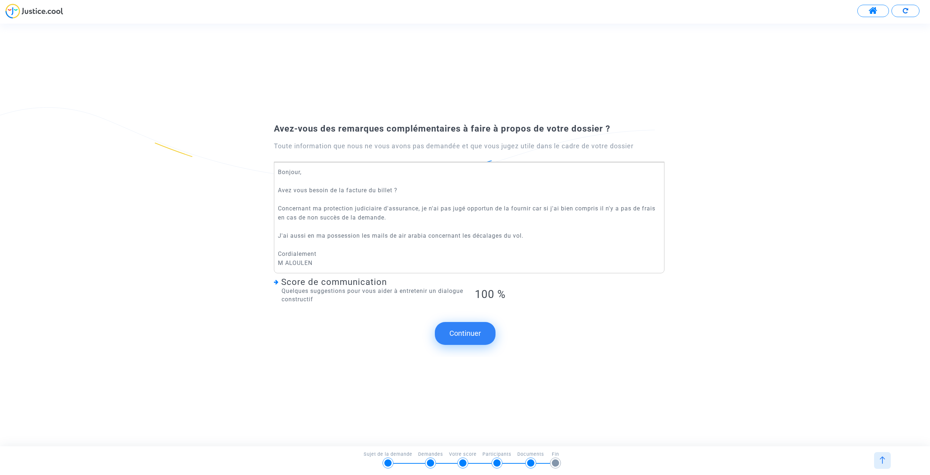
click at [356, 293] on div "Quelques suggestions pour vous aider à entretenir un dialogue constructif" at bounding box center [369, 295] width 190 height 16
drag, startPoint x: 329, startPoint y: 190, endPoint x: 401, endPoint y: 188, distance: 72.3
click at [401, 188] on p "Bonjour, Avez vous besoin de la facture du billet ? Concernant ma protection ju…" at bounding box center [469, 218] width 383 height 100
click at [383, 194] on p "Bonjour, Avez vous besoin de la facture du billet ? Concernant ma protection ju…" at bounding box center [469, 218] width 383 height 100
drag, startPoint x: 307, startPoint y: 206, endPoint x: 517, endPoint y: 210, distance: 209.7
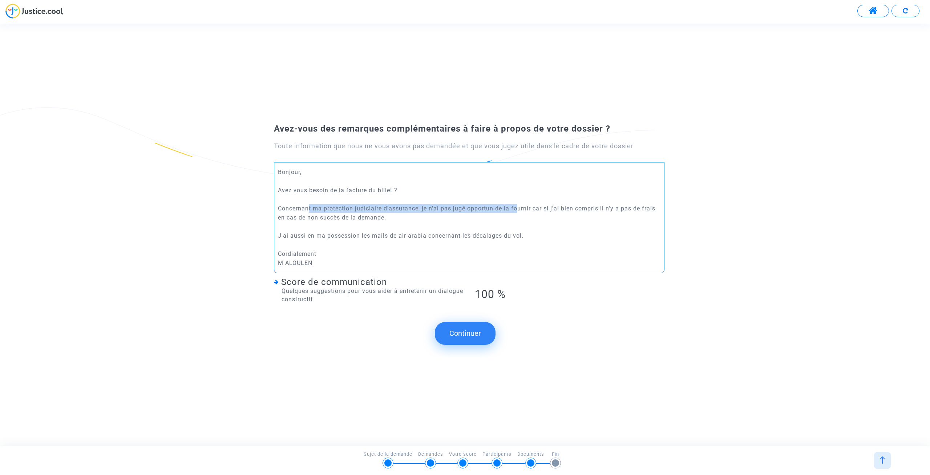
click at [517, 210] on p "Bonjour, Avez vous besoin de la facture du billet ? Concernant ma protection ju…" at bounding box center [469, 218] width 383 height 100
click at [485, 213] on p "Bonjour, Avez vous besoin de la facture du billet ? Concernant ma protection ju…" at bounding box center [469, 218] width 383 height 100
click at [472, 211] on p "Bonjour, Avez vous besoin de la facture du billet ? Concernant ma protection ju…" at bounding box center [469, 218] width 383 height 100
click at [482, 336] on button "Continuer" at bounding box center [465, 333] width 61 height 23
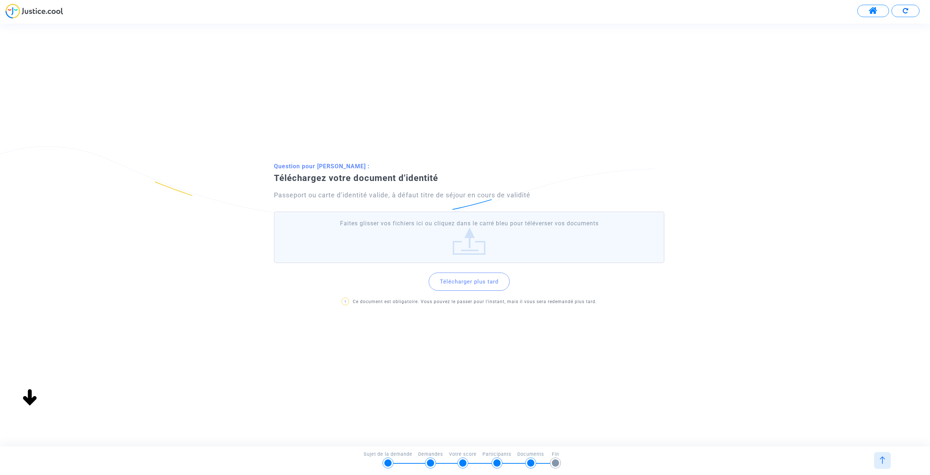
click at [476, 281] on button "Télécharger plus tard" at bounding box center [469, 282] width 81 height 18
click at [472, 248] on label "Faites glisser vos fichiers ici ou cliquez dans le carré bleu pour téléverser v…" at bounding box center [469, 237] width 391 height 52
click at [0, 0] on input "Faites glisser vos fichiers ici ou cliquez dans le carré bleu pour téléverser v…" at bounding box center [0, 0] width 0 height 0
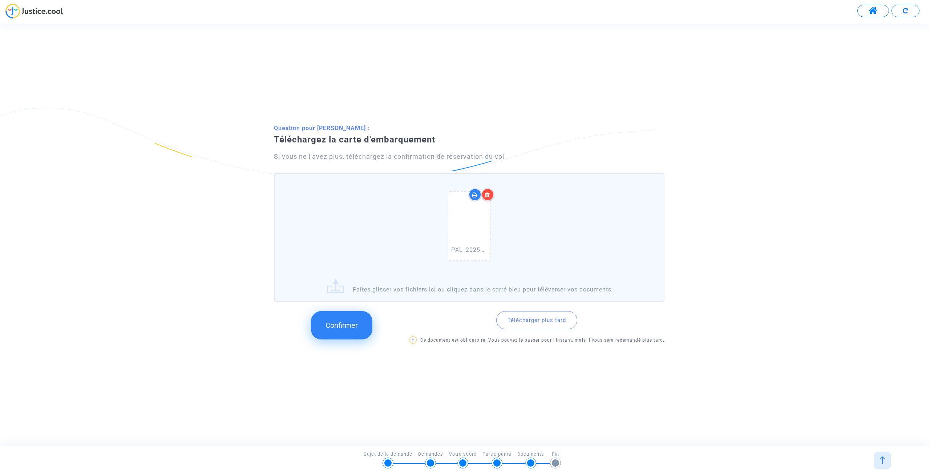
click at [324, 328] on button "Confirmer" at bounding box center [341, 325] width 61 height 28
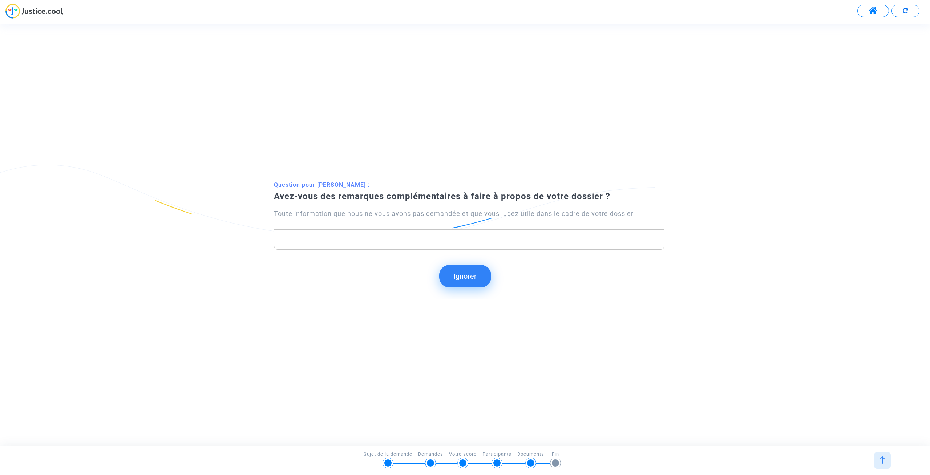
click at [462, 246] on div "Rich Text Editor, main" at bounding box center [469, 240] width 391 height 20
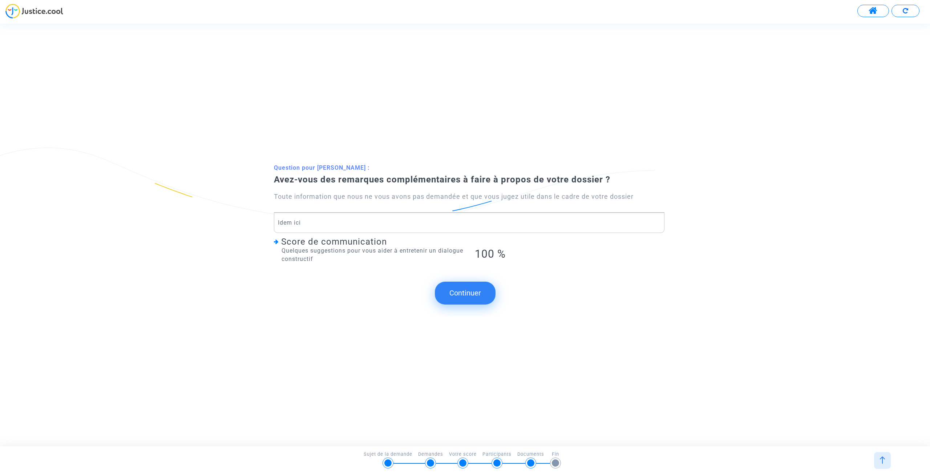
click at [468, 287] on button "Continuer" at bounding box center [465, 293] width 61 height 23
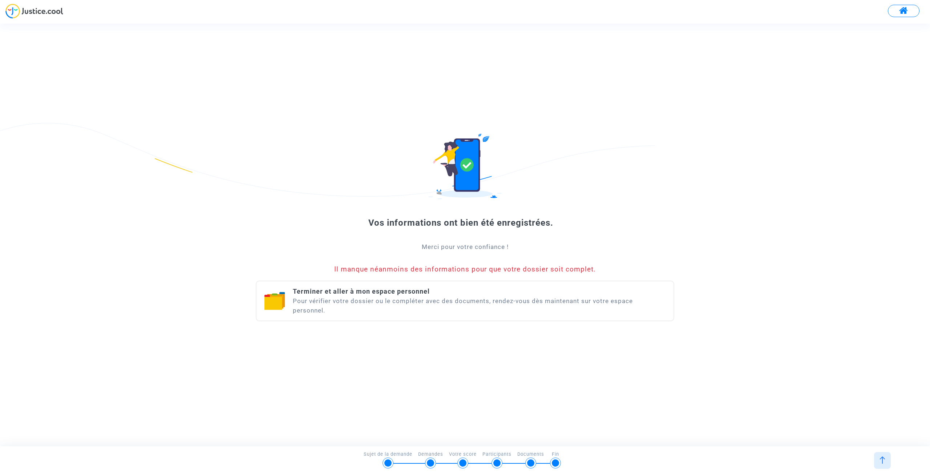
click at [300, 303] on div "Terminer et aller à mon espace personnel Pour vérifier votre dossier ou le comp…" at bounding box center [480, 301] width 374 height 28
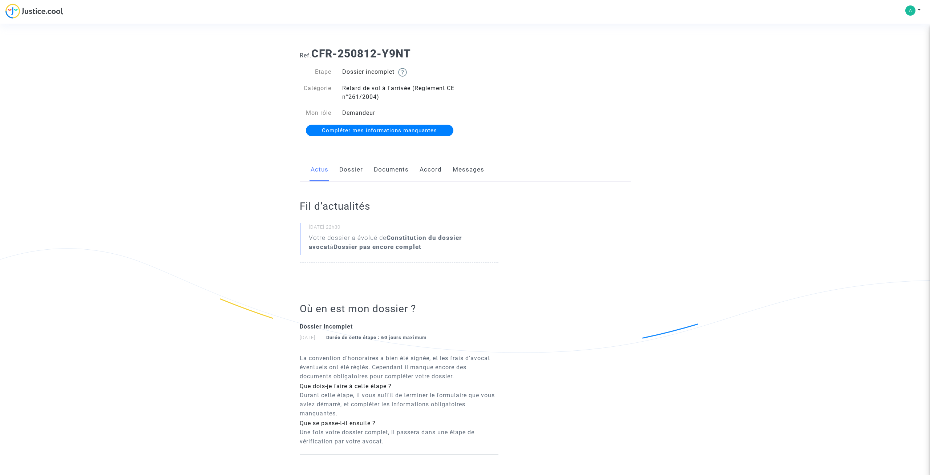
click at [348, 175] on link "Dossier" at bounding box center [351, 170] width 24 height 24
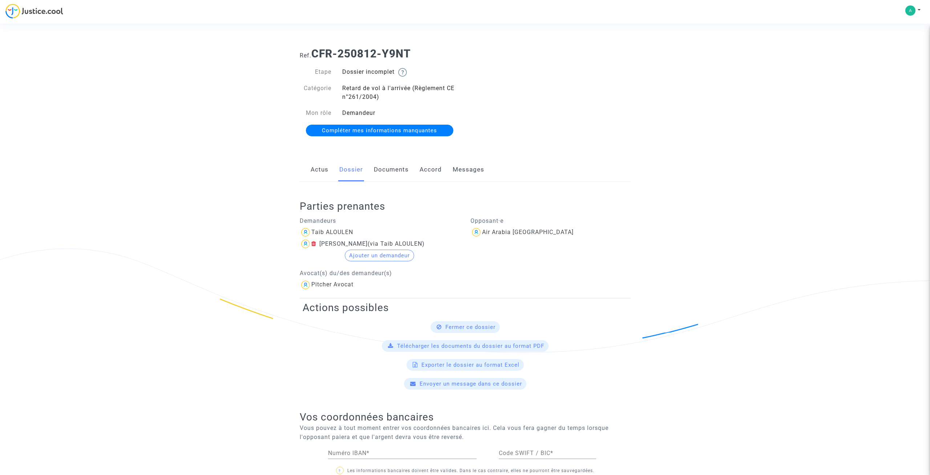
click at [389, 176] on link "Documents" at bounding box center [391, 170] width 35 height 24
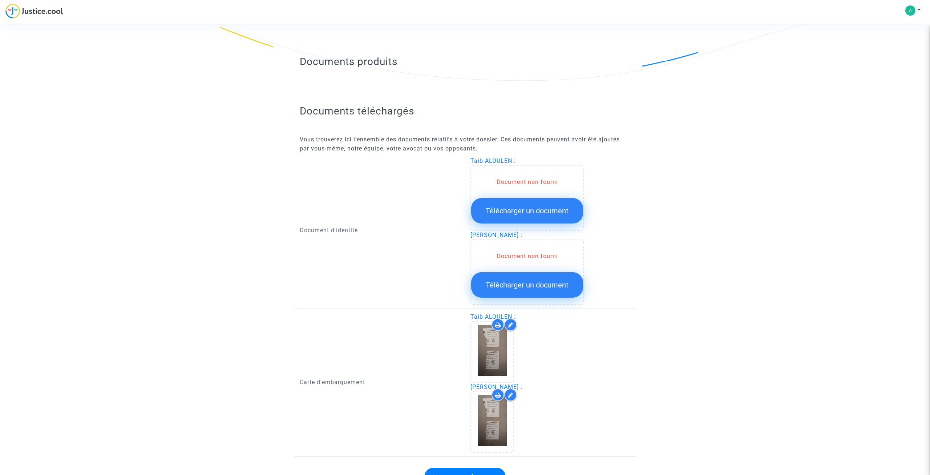
scroll to position [309, 0]
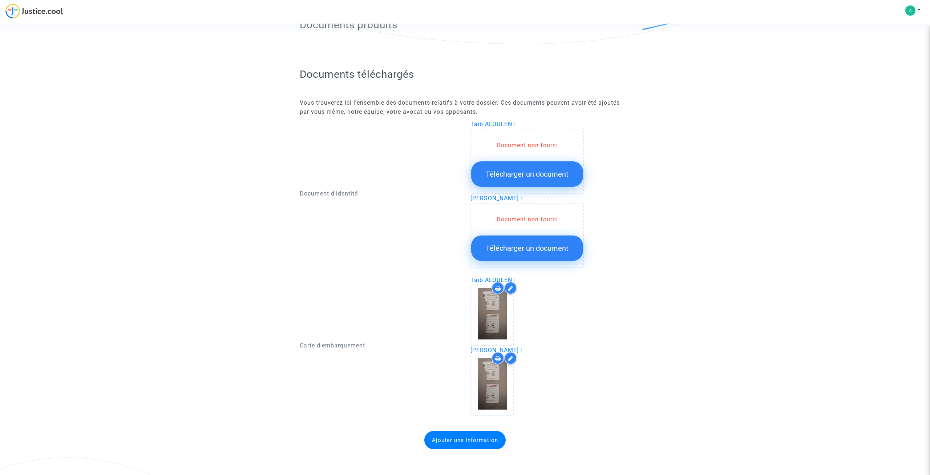
click at [485, 439] on button "Ajouter une information" at bounding box center [464, 440] width 81 height 18
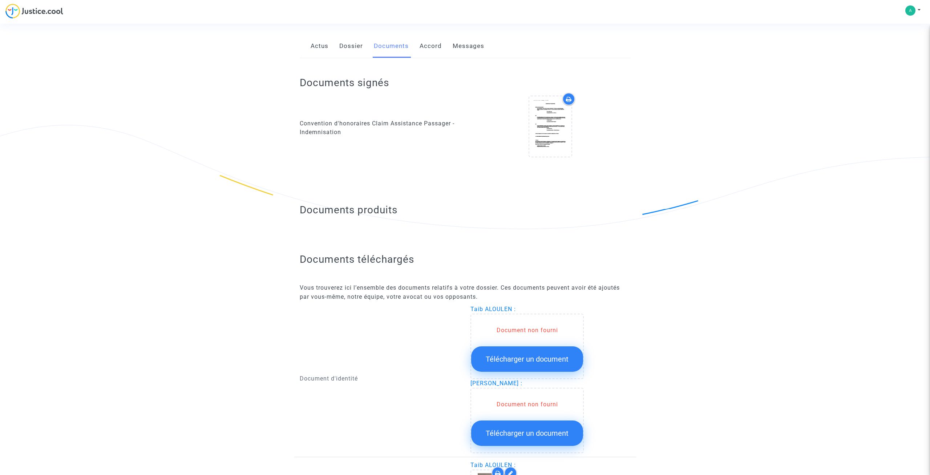
scroll to position [0, 0]
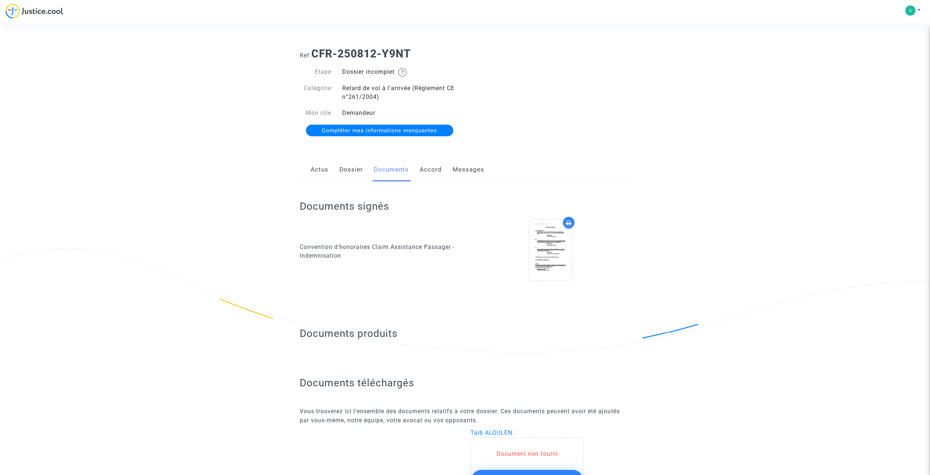
click at [432, 166] on link "Accord" at bounding box center [431, 170] width 22 height 24
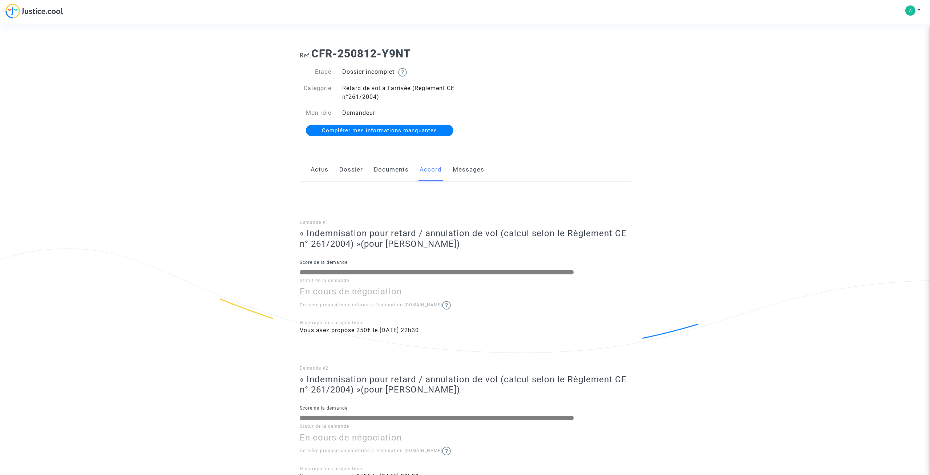
click at [475, 173] on link "Messages" at bounding box center [469, 170] width 32 height 24
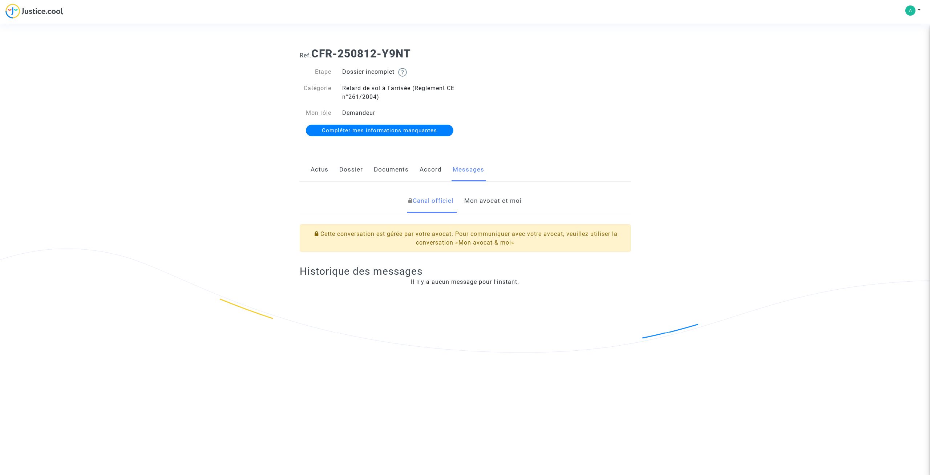
click at [506, 202] on link "Mon avocat et moi" at bounding box center [492, 201] width 57 height 24
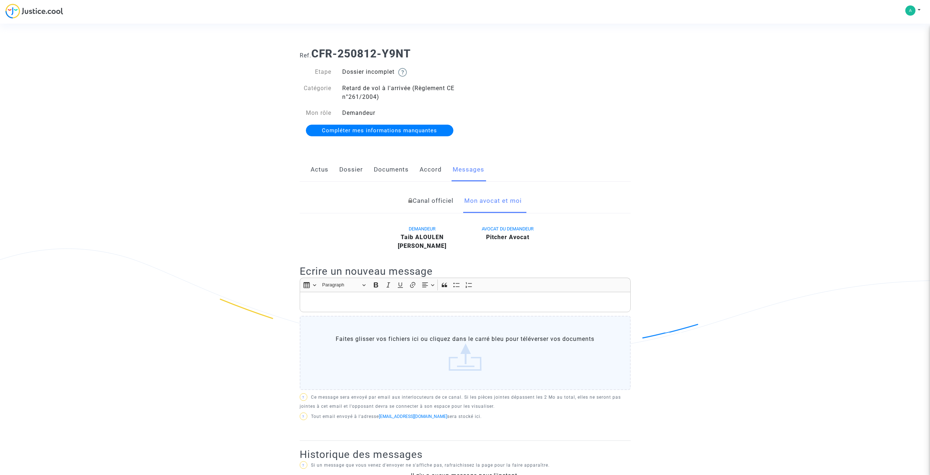
click at [322, 170] on link "Actus" at bounding box center [320, 170] width 18 height 24
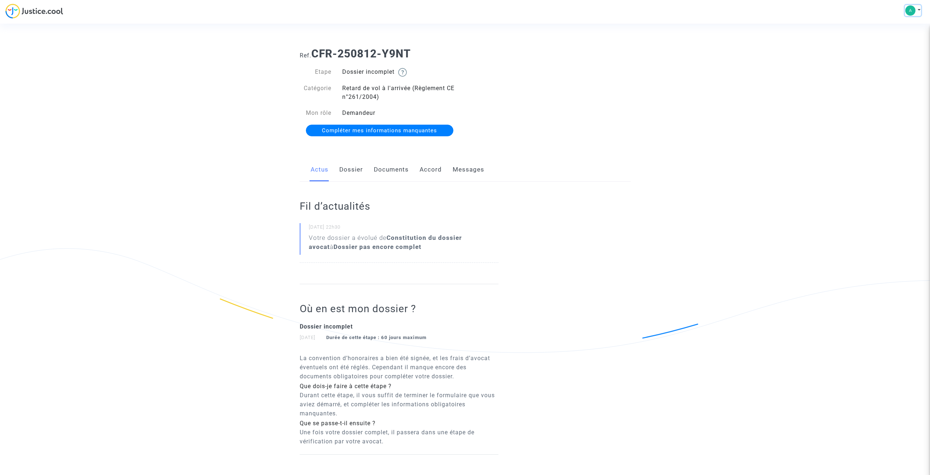
click at [912, 7] on img at bounding box center [910, 10] width 10 height 10
click at [894, 24] on link "Mon profil" at bounding box center [891, 26] width 57 height 12
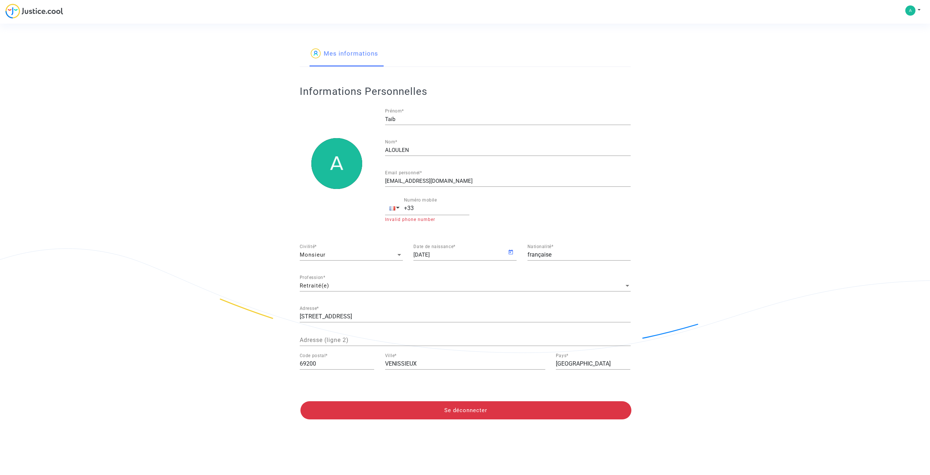
click at [49, 11] on img at bounding box center [34, 11] width 58 height 15
click at [85, 11] on span "Mes dossiers" at bounding box center [86, 11] width 35 height 7
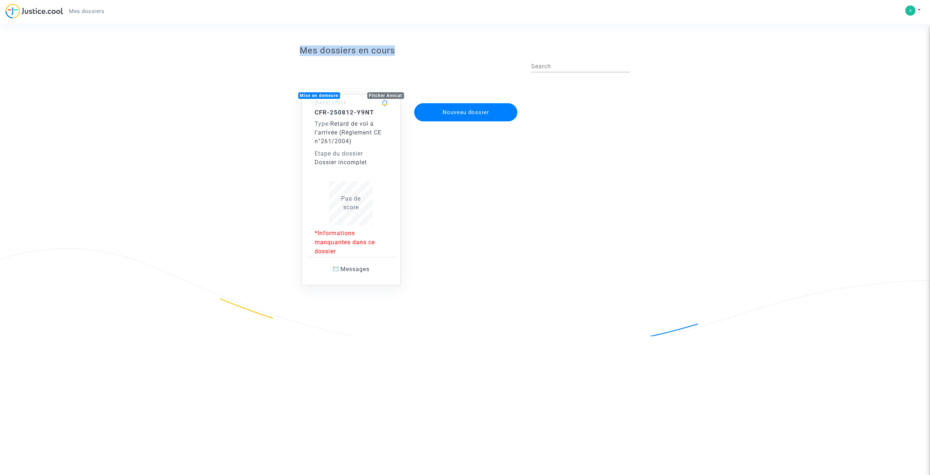
drag, startPoint x: 298, startPoint y: 51, endPoint x: 421, endPoint y: 49, distance: 122.8
click at [421, 49] on div "Mes dossiers en cours Search Mise en demeure Pitcher Avocat 12/08/2025 - 22h15 …" at bounding box center [465, 189] width 342 height 294
